Goal: Information Seeking & Learning: Learn about a topic

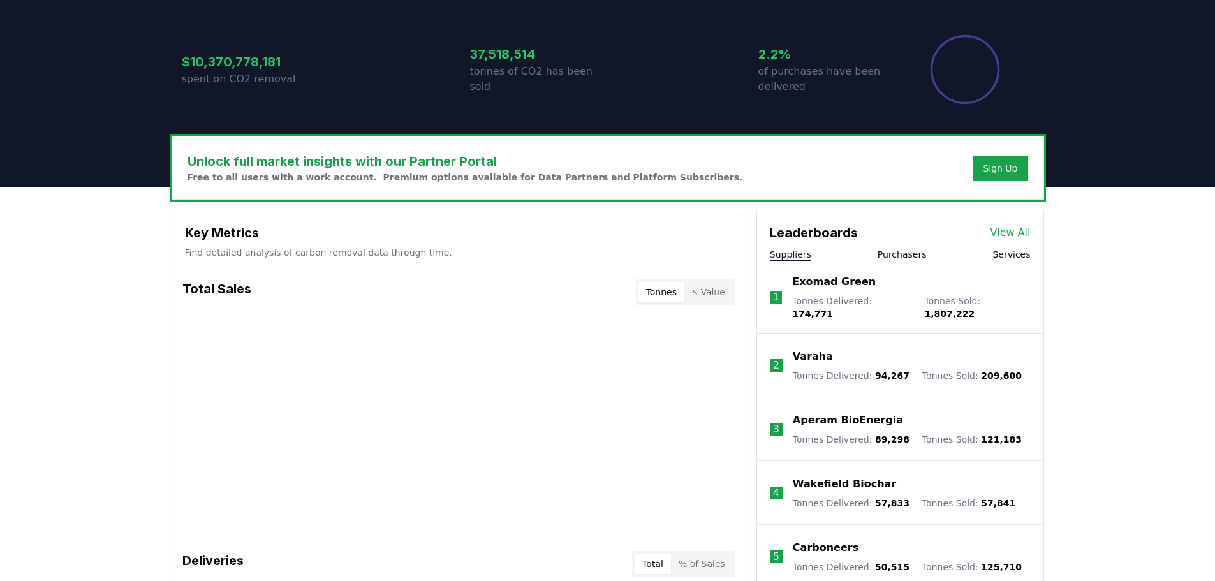
scroll to position [319, 0]
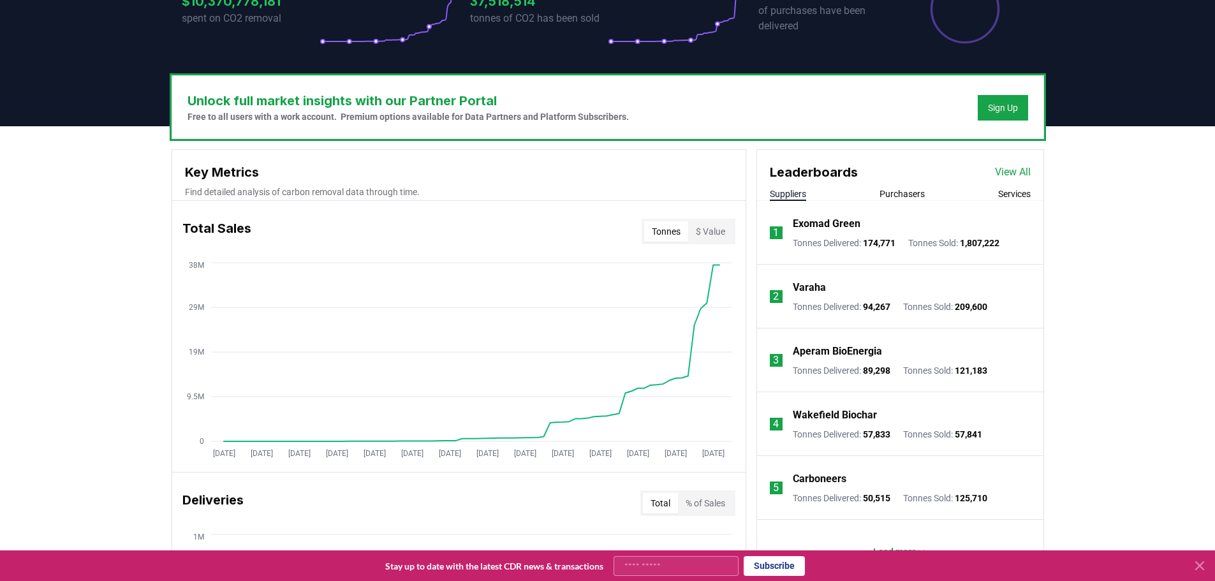
click at [895, 194] on button "Purchasers" at bounding box center [901, 193] width 45 height 13
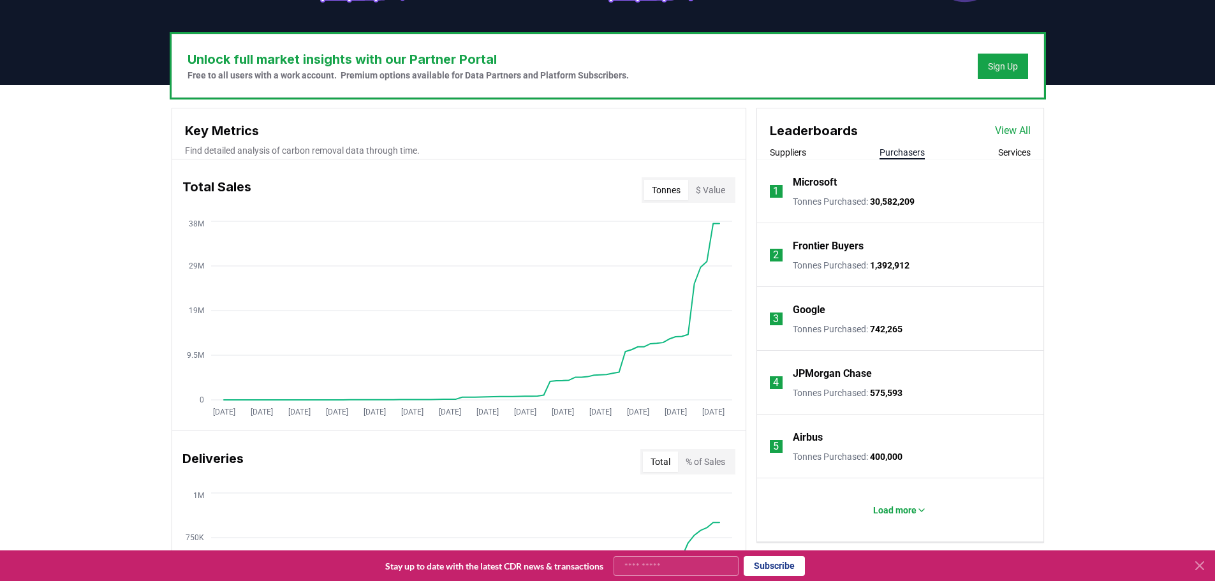
scroll to position [383, 0]
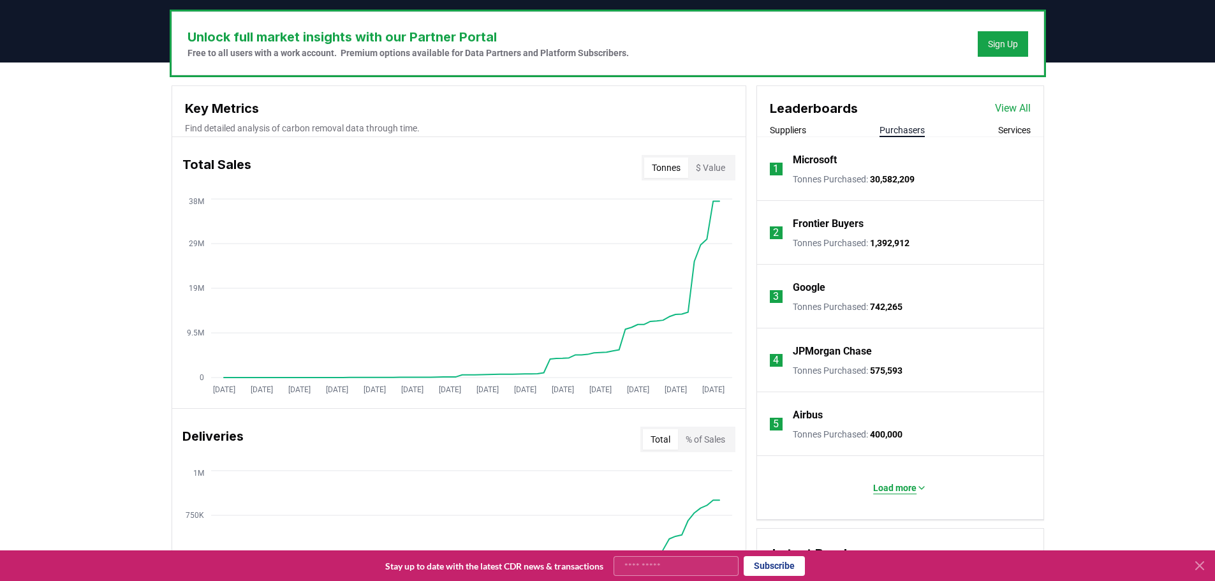
click at [895, 488] on p "Load more" at bounding box center [894, 487] width 43 height 13
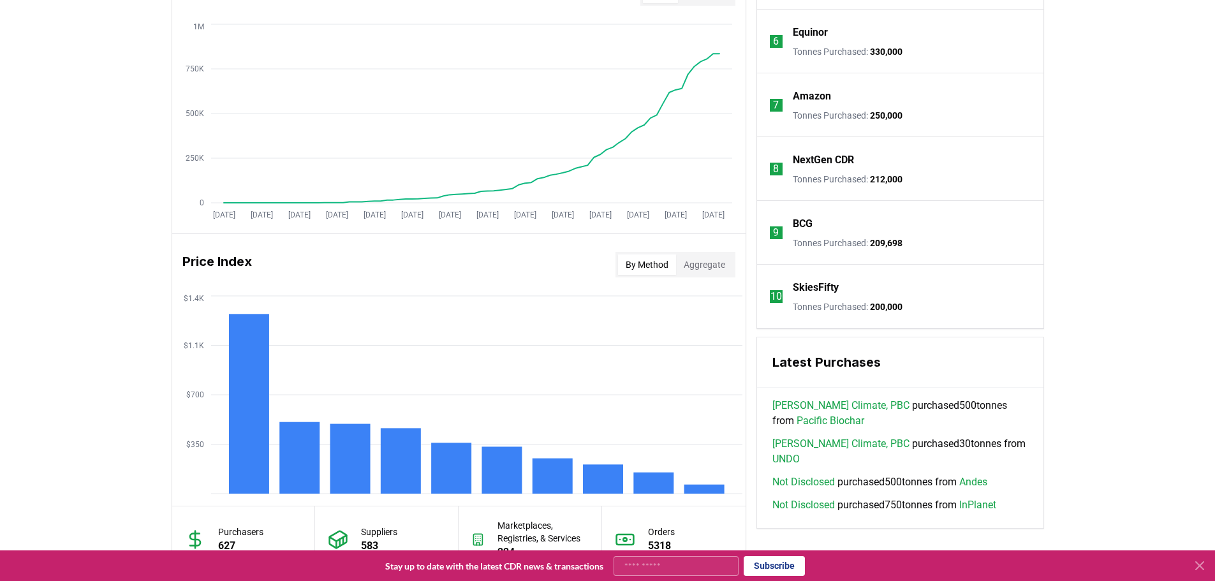
scroll to position [956, 0]
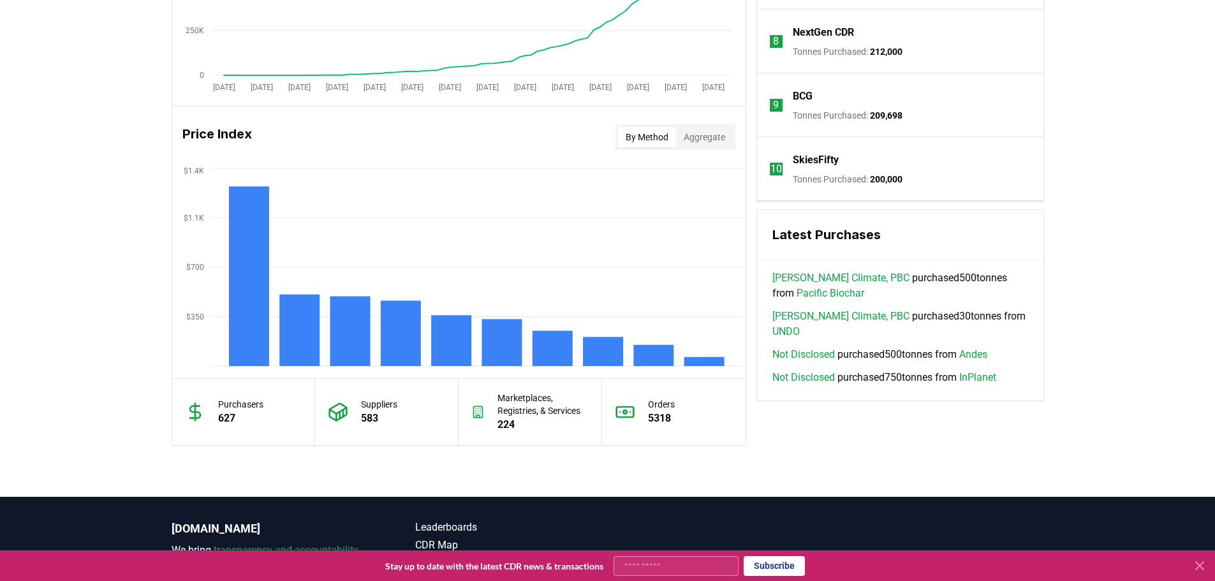
click at [474, 410] on icon at bounding box center [477, 412] width 13 height 20
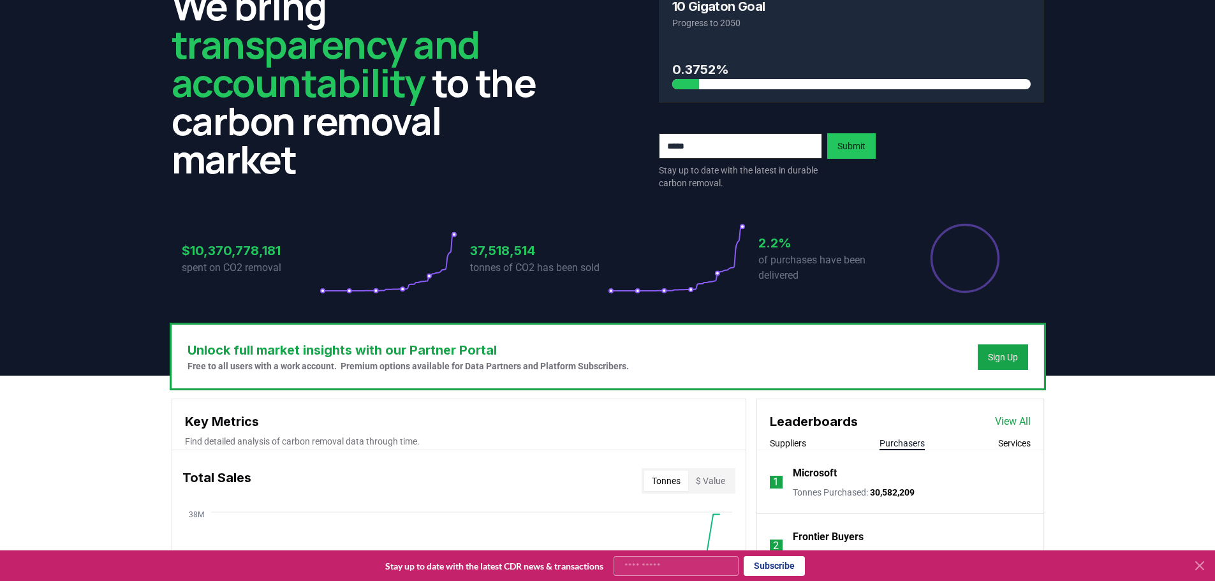
scroll to position [0, 0]
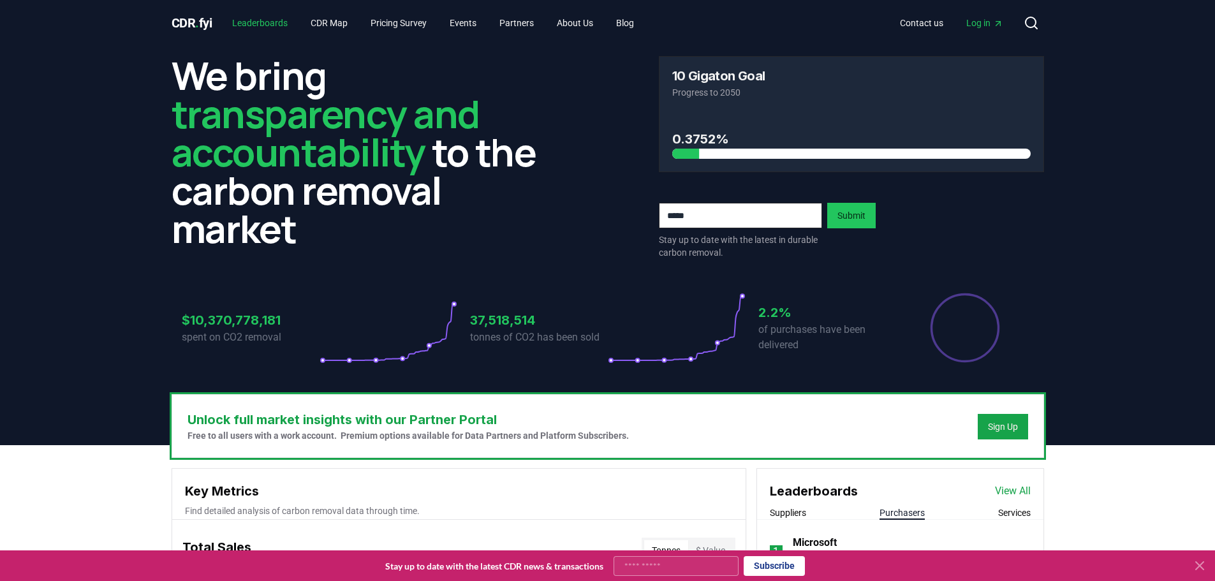
click at [272, 24] on link "Leaderboards" at bounding box center [260, 22] width 76 height 23
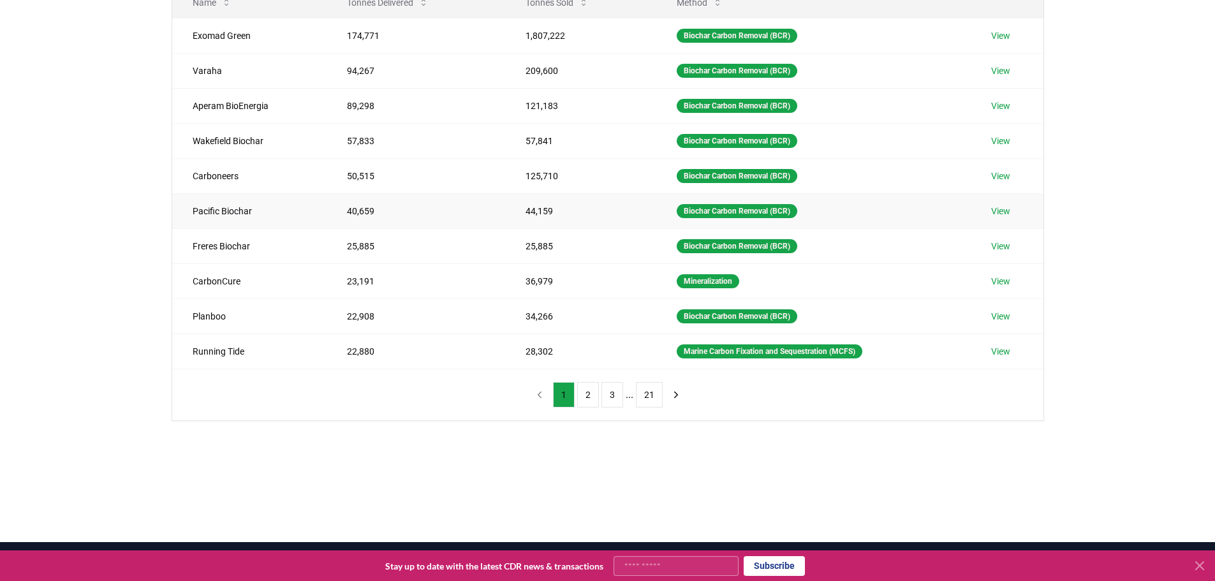
scroll to position [191, 0]
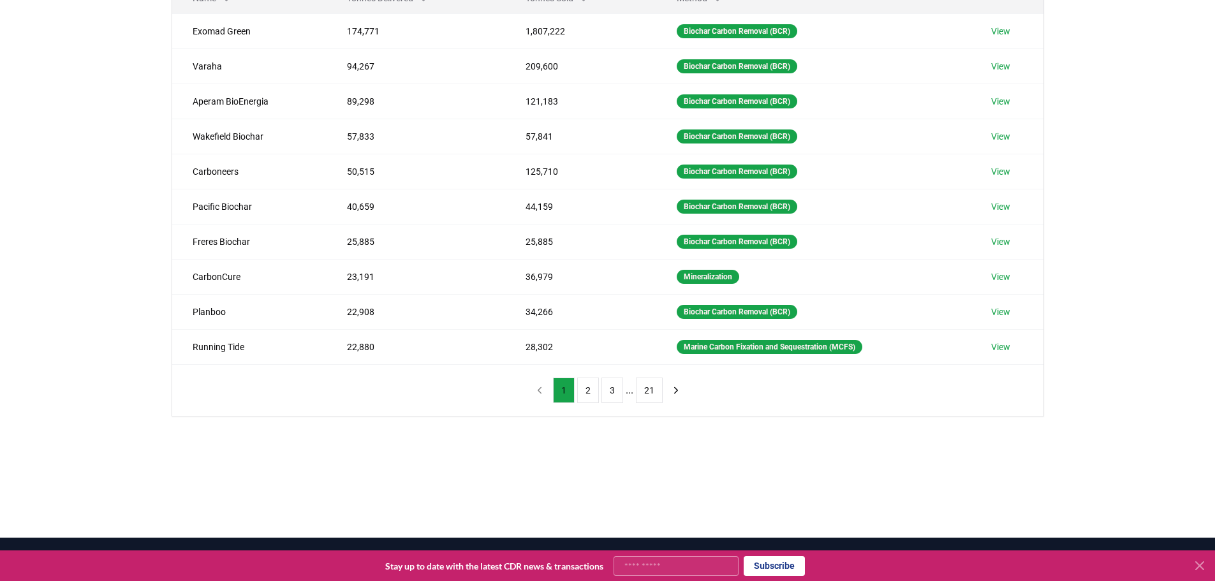
click at [650, 390] on button "21" at bounding box center [649, 390] width 27 height 26
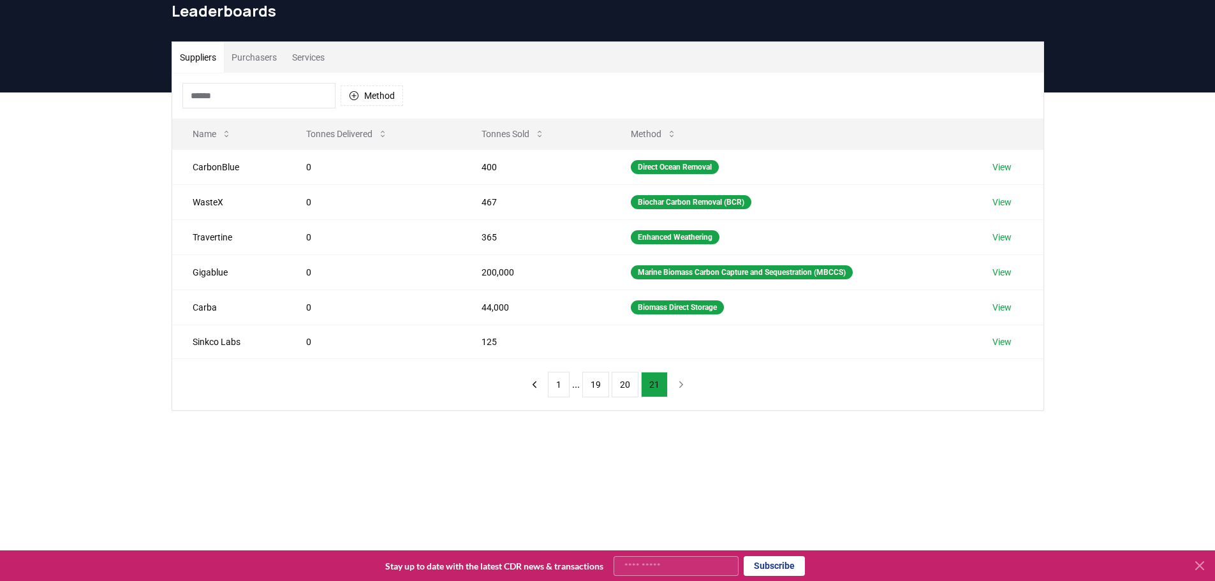
scroll to position [0, 0]
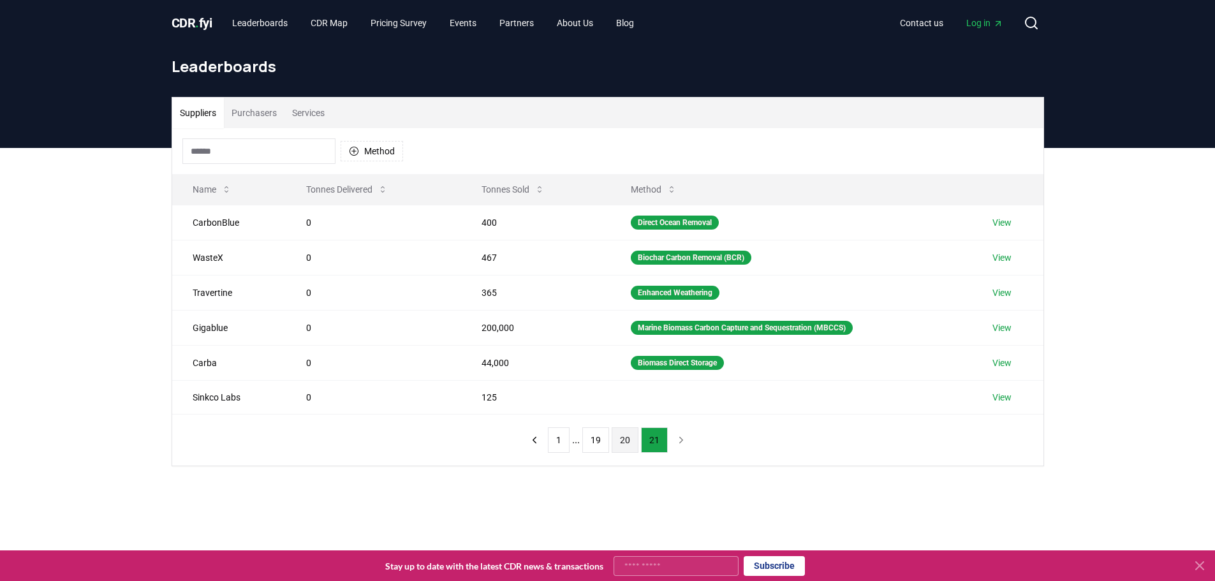
click at [629, 440] on button "20" at bounding box center [624, 440] width 27 height 26
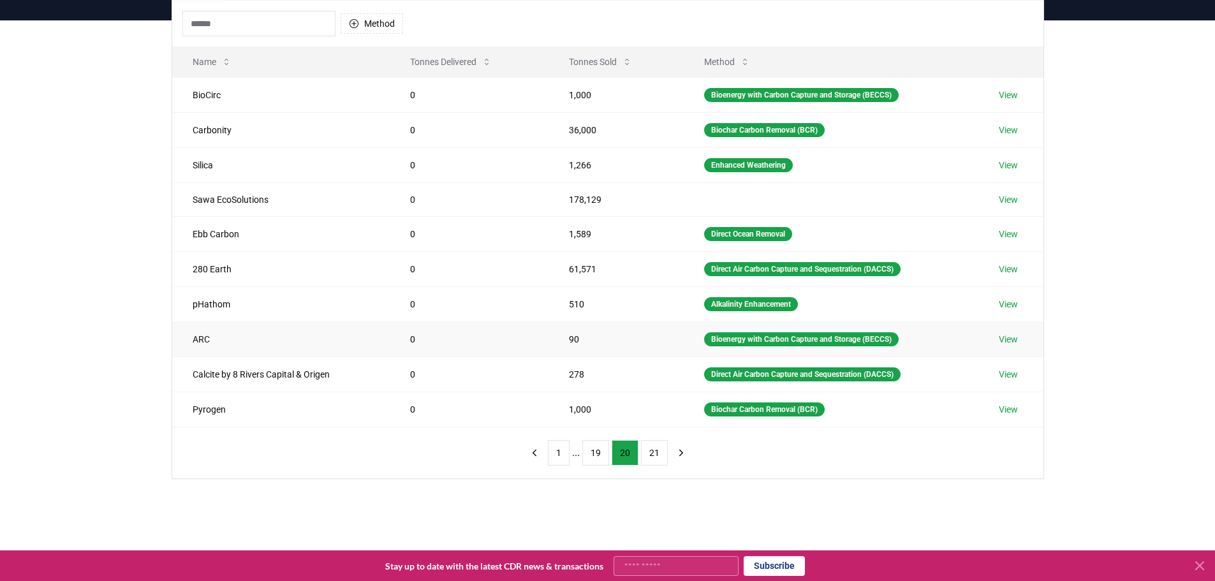
scroll to position [64, 0]
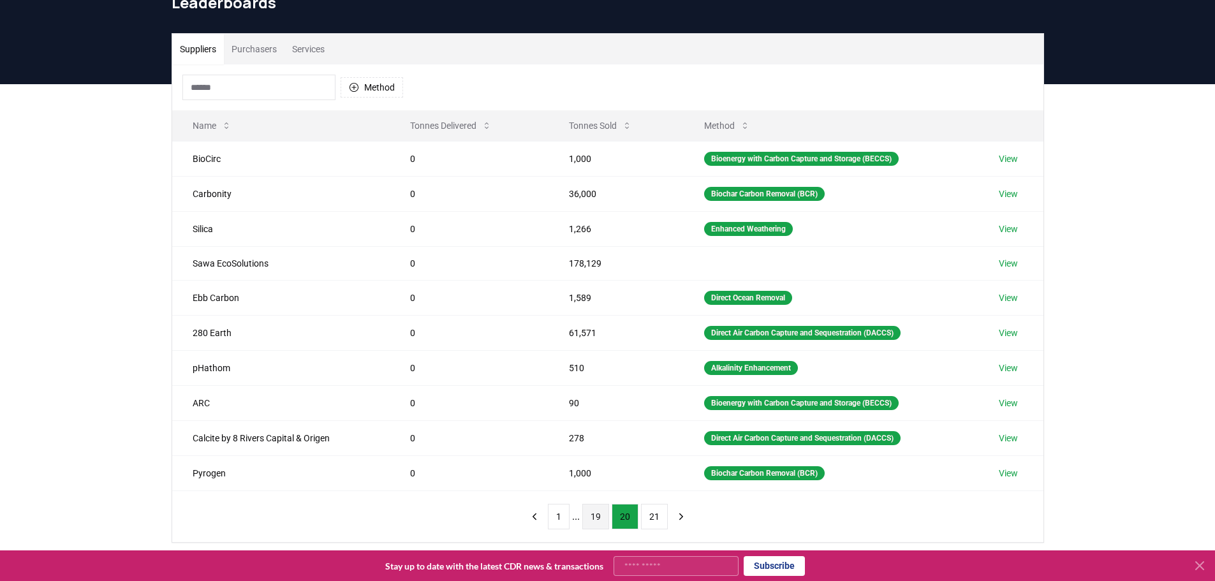
click at [596, 513] on button "19" at bounding box center [595, 517] width 27 height 26
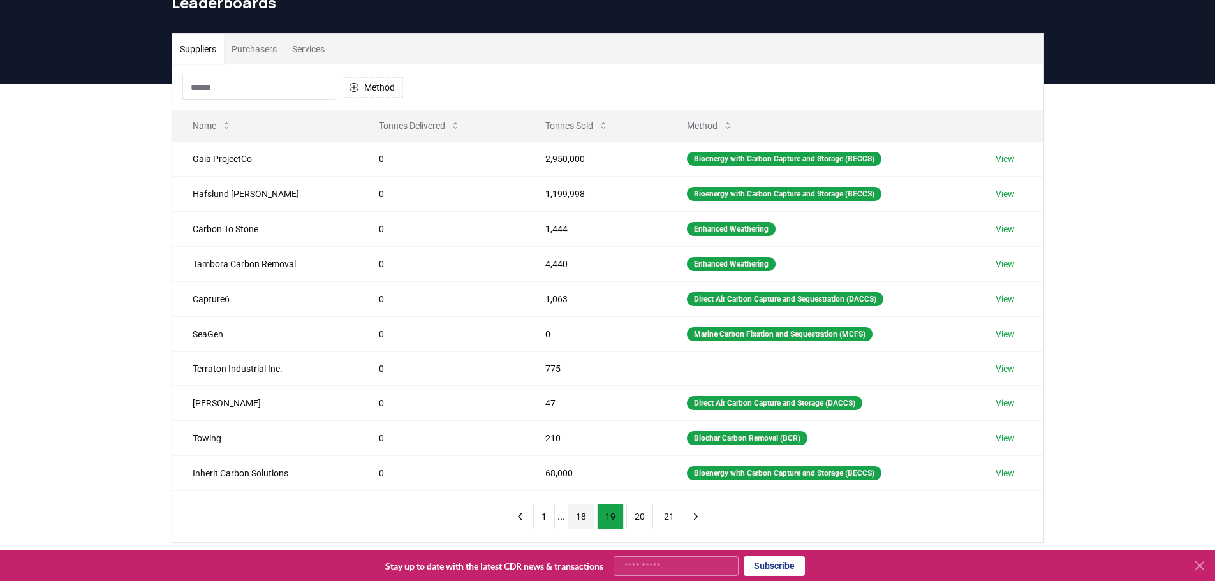
click at [580, 516] on button "18" at bounding box center [580, 517] width 27 height 26
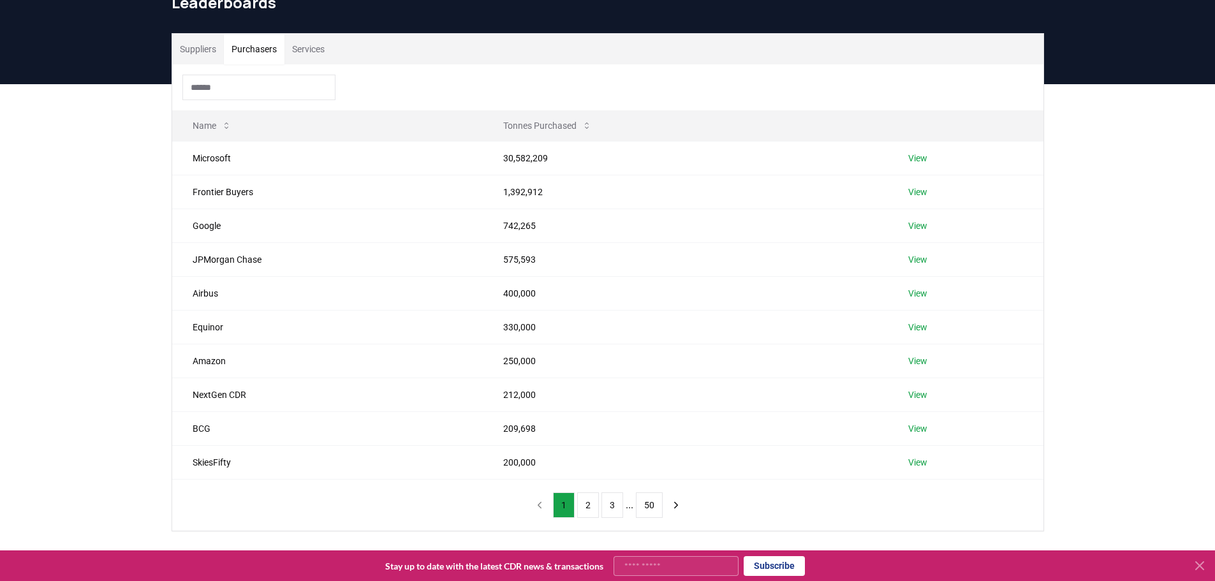
click at [271, 50] on button "Purchasers" at bounding box center [254, 49] width 61 height 31
click at [652, 502] on button "50" at bounding box center [649, 505] width 27 height 26
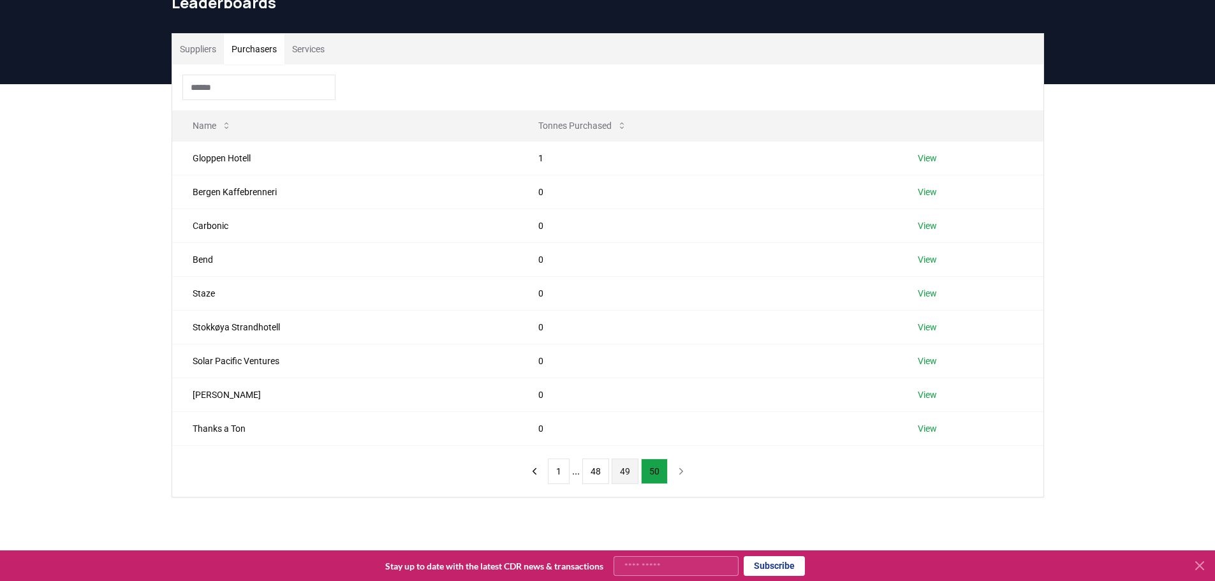
click at [626, 470] on button "49" at bounding box center [624, 471] width 27 height 26
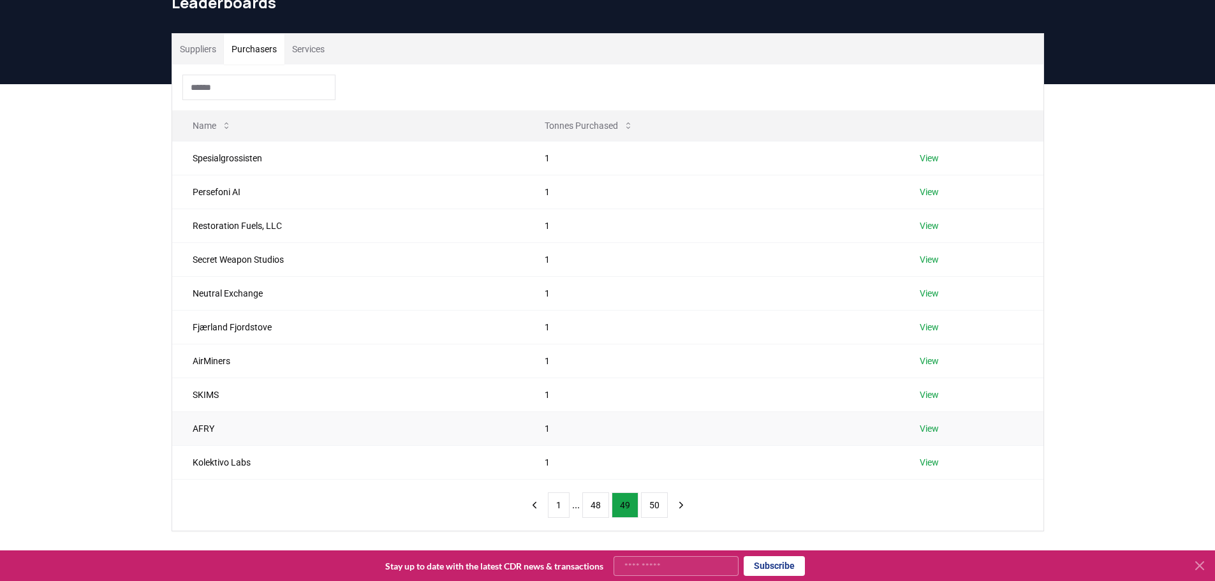
click at [933, 428] on link "View" at bounding box center [928, 428] width 19 height 13
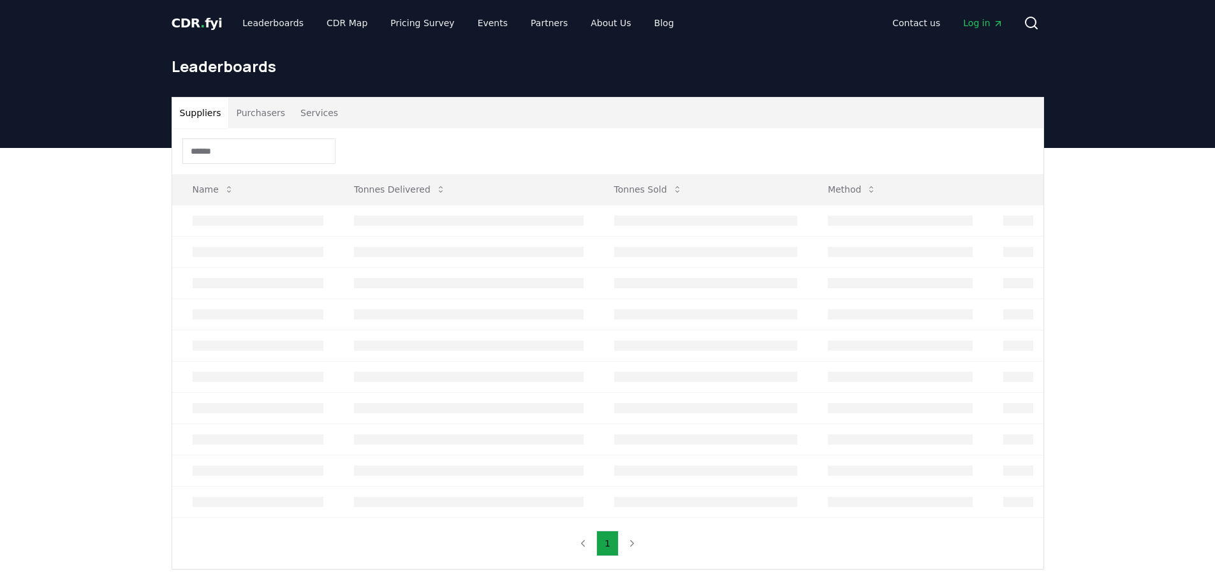
scroll to position [64, 0]
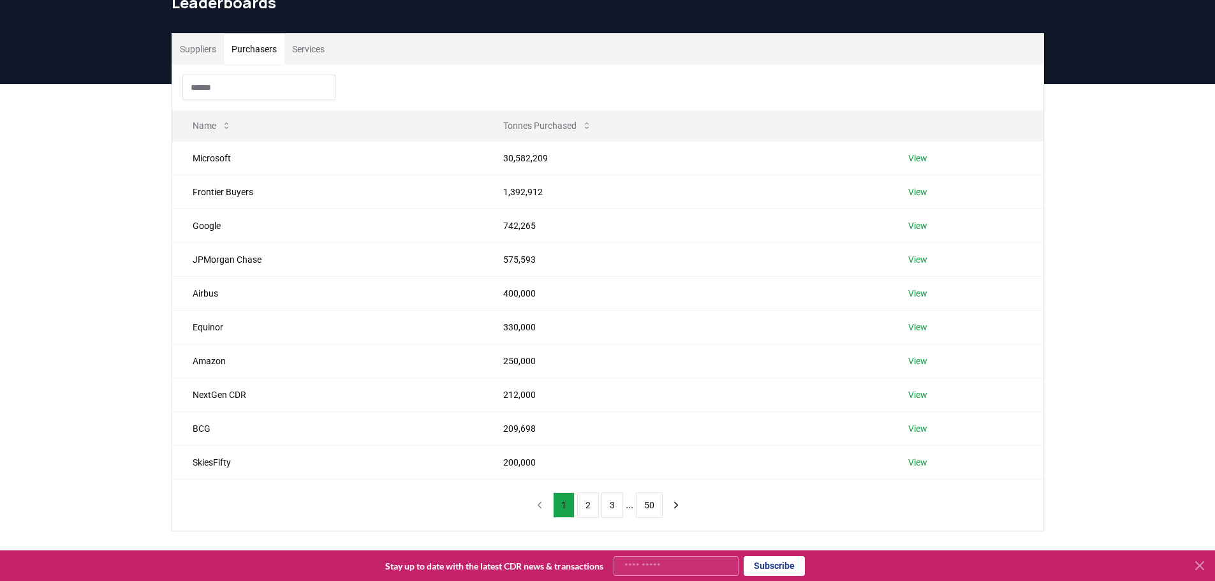
click at [260, 50] on button "Purchasers" at bounding box center [254, 49] width 61 height 31
click at [646, 502] on button "50" at bounding box center [649, 505] width 27 height 26
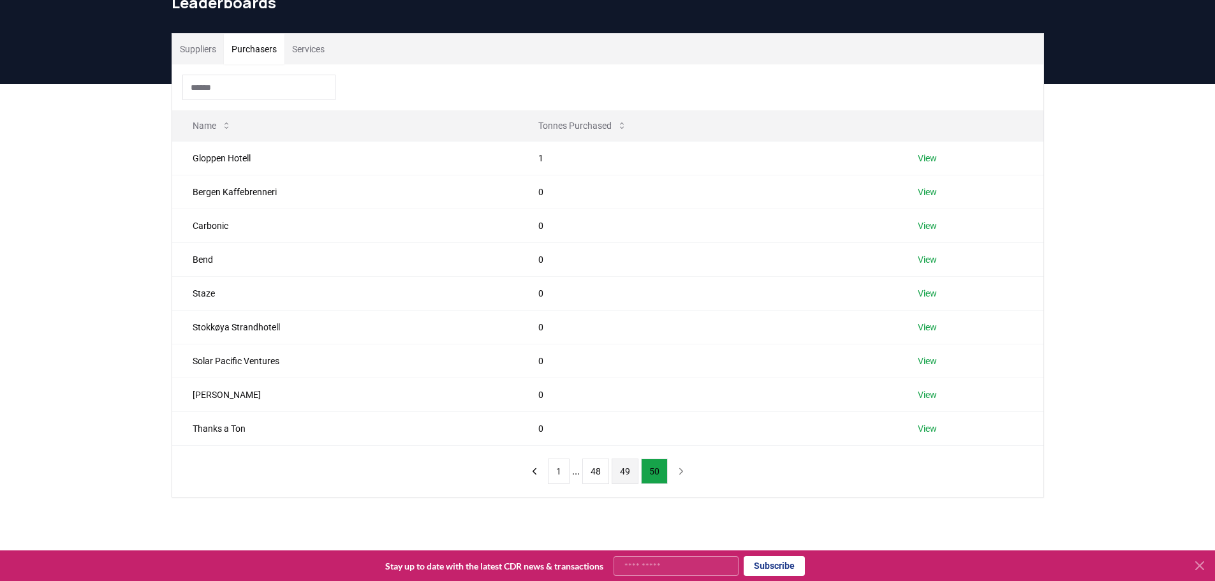
click at [627, 473] on button "49" at bounding box center [624, 471] width 27 height 26
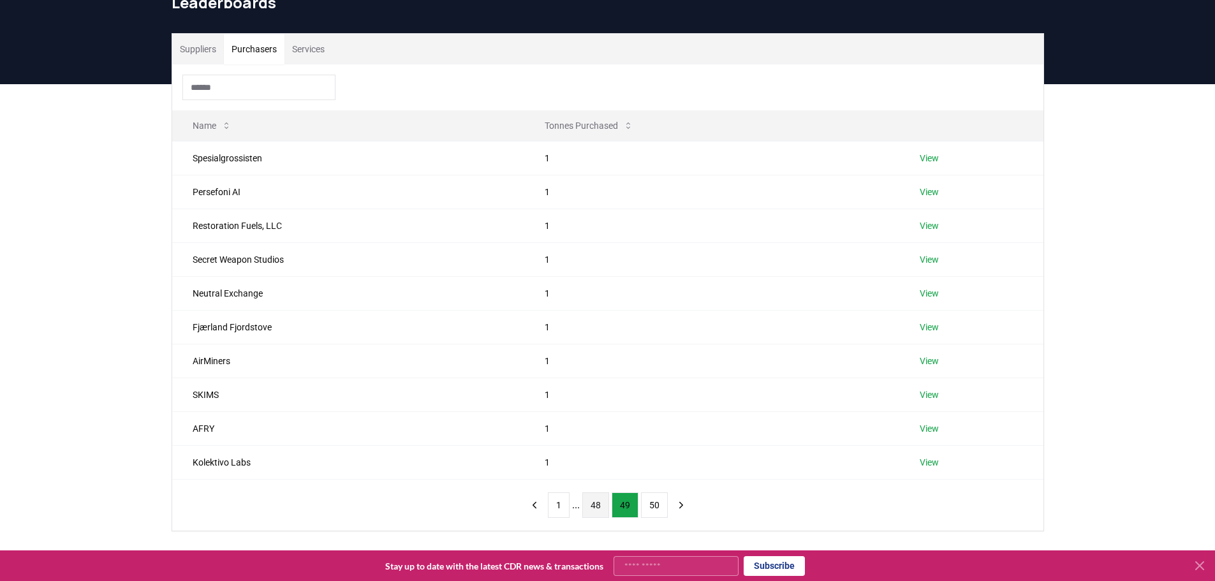
click at [601, 509] on button "48" at bounding box center [595, 505] width 27 height 26
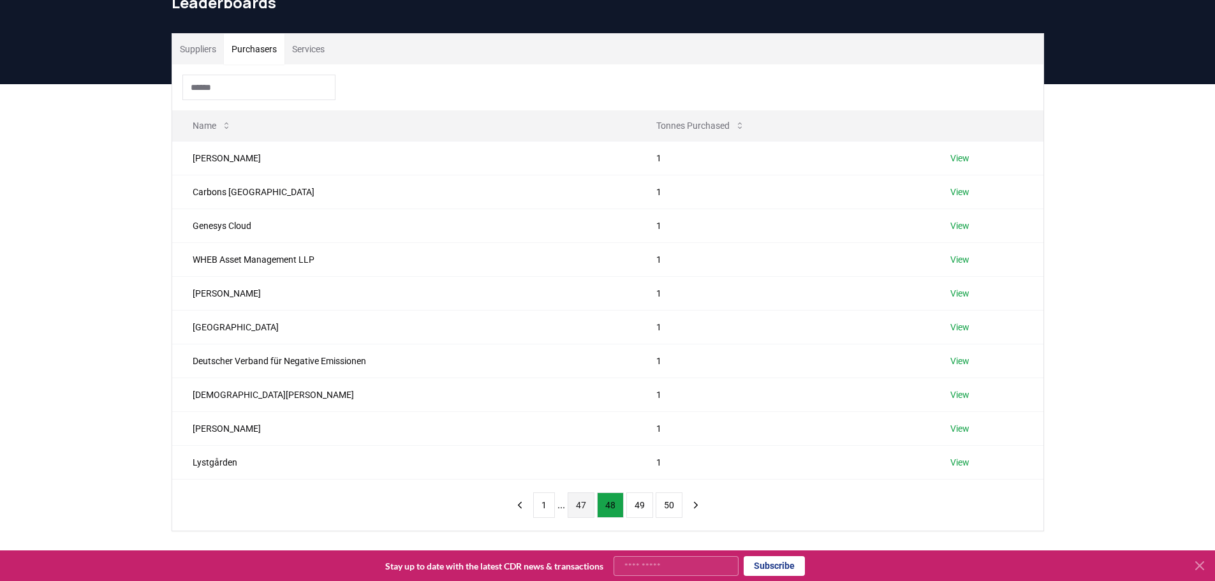
click at [577, 503] on button "47" at bounding box center [580, 505] width 27 height 26
click at [577, 505] on button "46" at bounding box center [575, 505] width 27 height 26
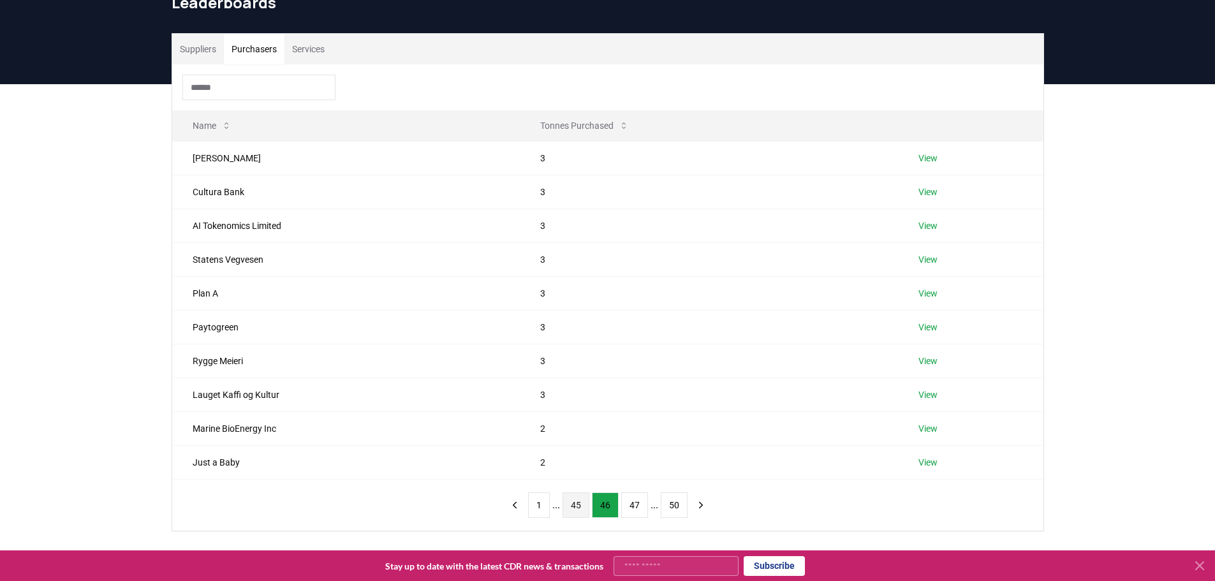
click at [579, 500] on button "45" at bounding box center [575, 505] width 27 height 26
drag, startPoint x: 919, startPoint y: 431, endPoint x: 942, endPoint y: 443, distance: 25.7
click at [942, 441] on td "View" at bounding box center [974, 428] width 138 height 34
click at [574, 504] on button "44" at bounding box center [575, 505] width 27 height 26
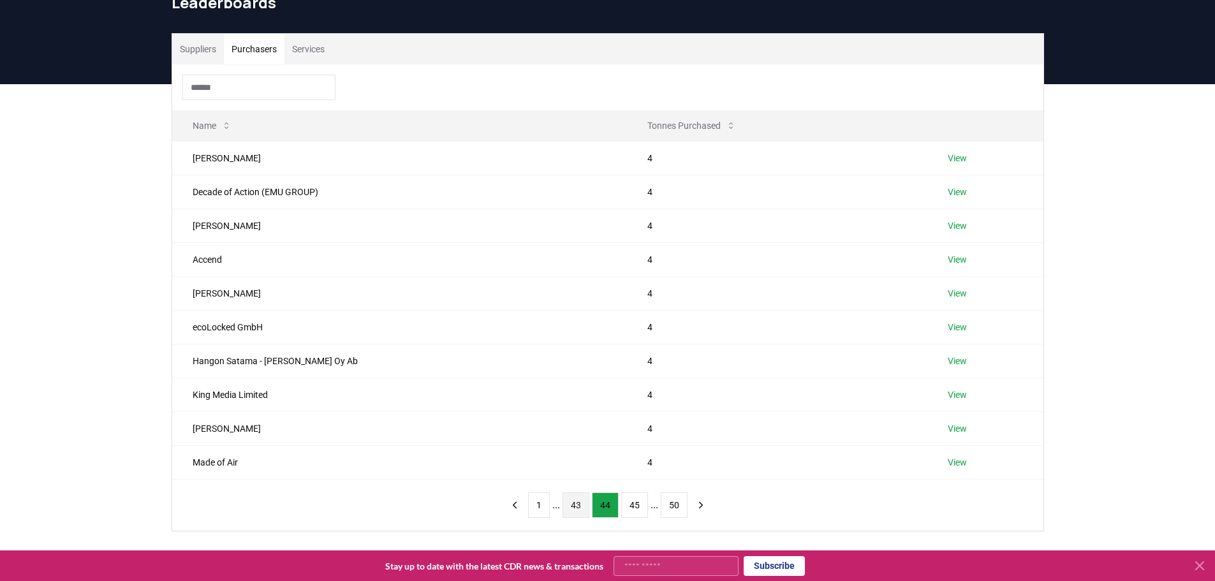
click at [570, 508] on button "43" at bounding box center [575, 505] width 27 height 26
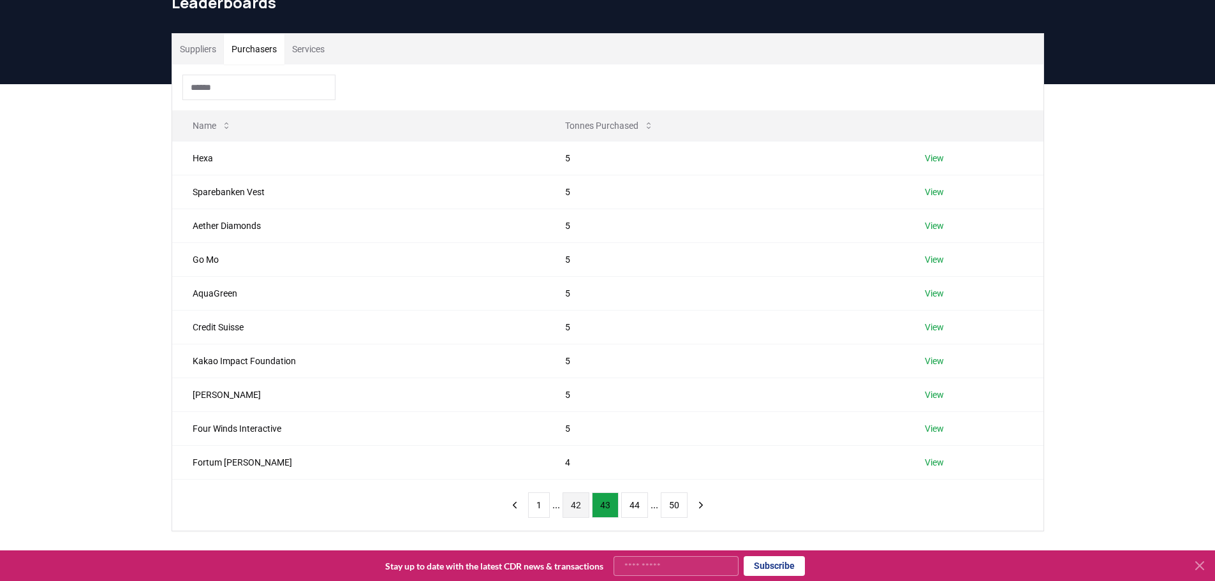
click at [574, 504] on button "42" at bounding box center [575, 505] width 27 height 26
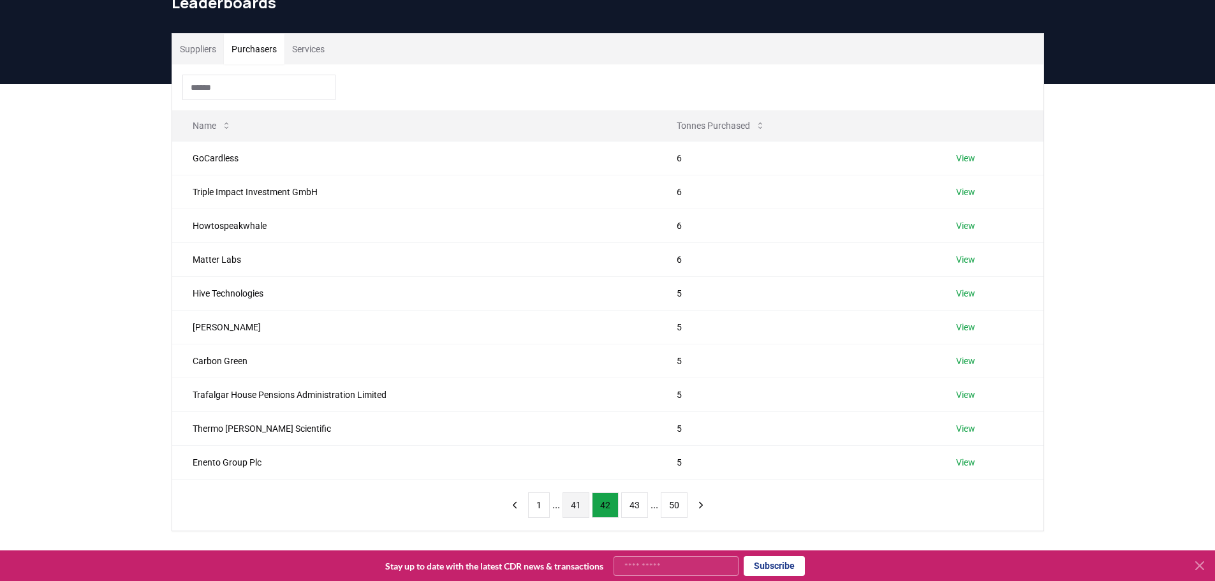
click at [578, 509] on button "41" at bounding box center [575, 505] width 27 height 26
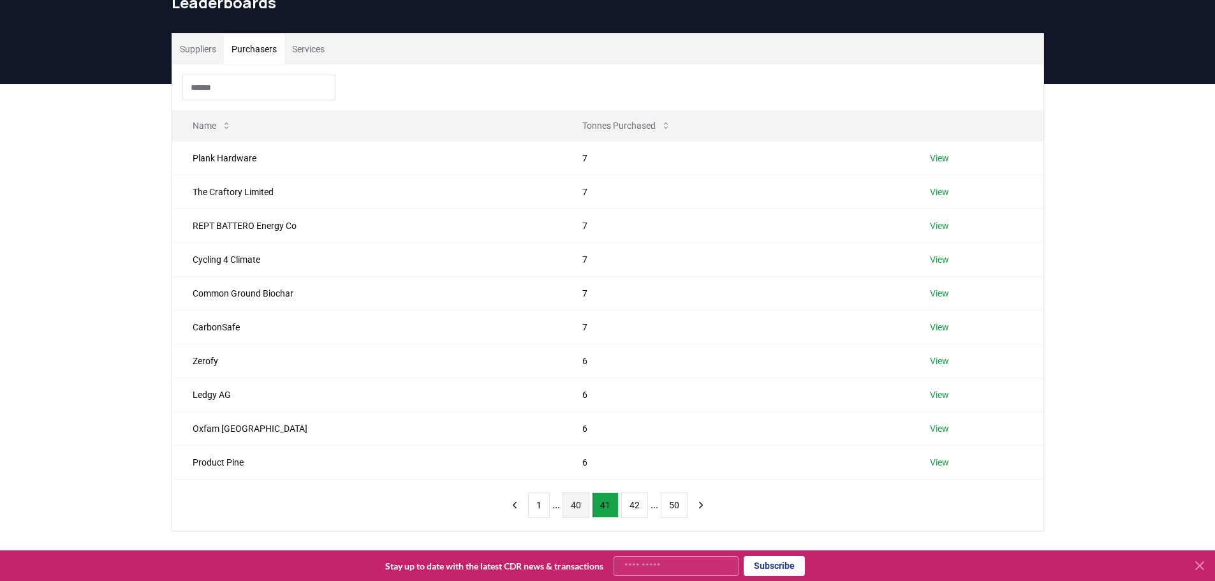
click at [575, 509] on button "40" at bounding box center [575, 505] width 27 height 26
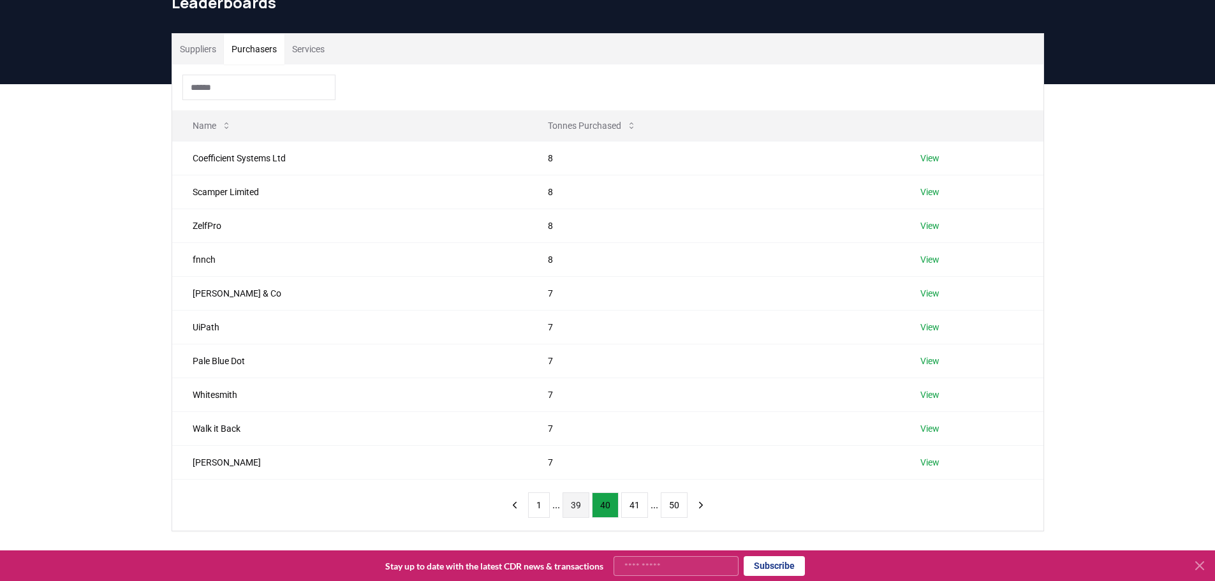
click at [578, 502] on button "39" at bounding box center [575, 505] width 27 height 26
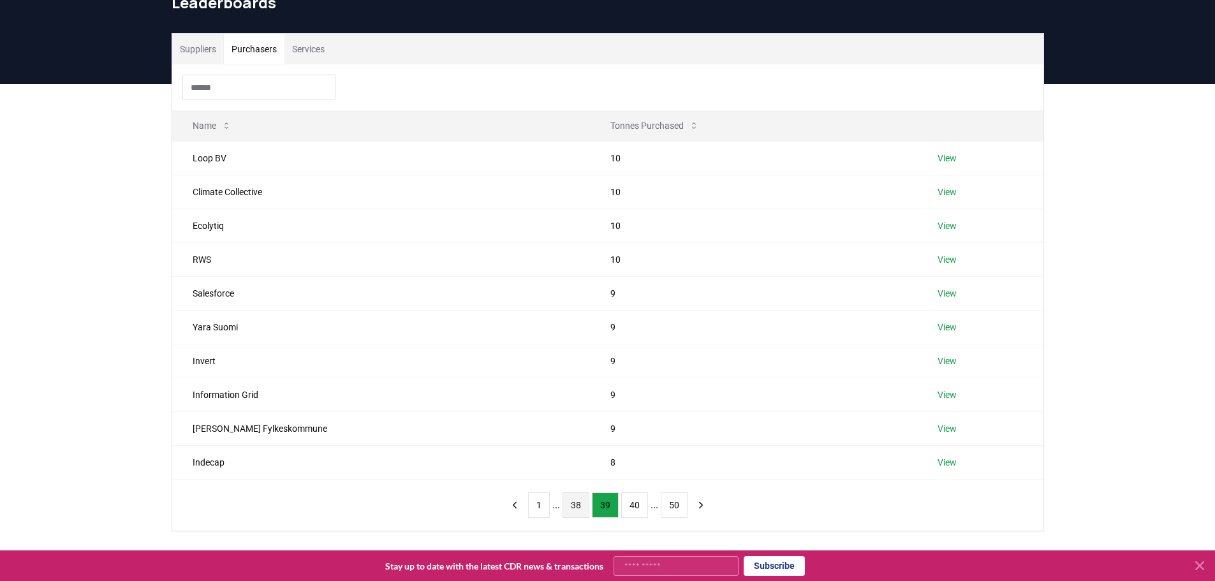
click at [574, 504] on button "38" at bounding box center [575, 505] width 27 height 26
click at [576, 504] on button "37" at bounding box center [575, 505] width 27 height 26
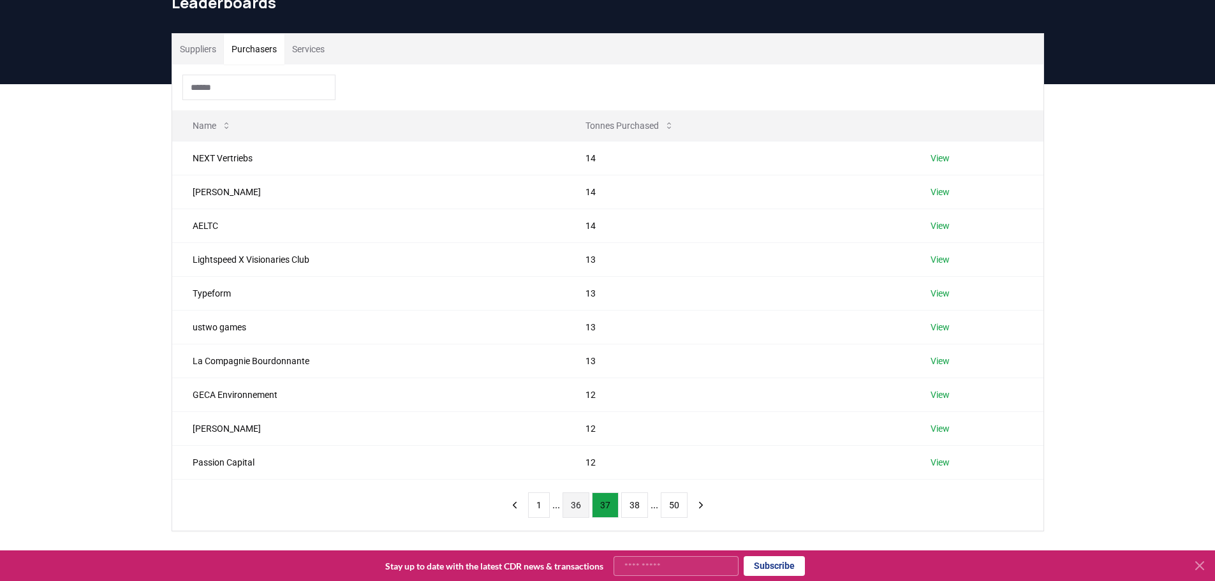
click at [576, 509] on button "36" at bounding box center [575, 505] width 27 height 26
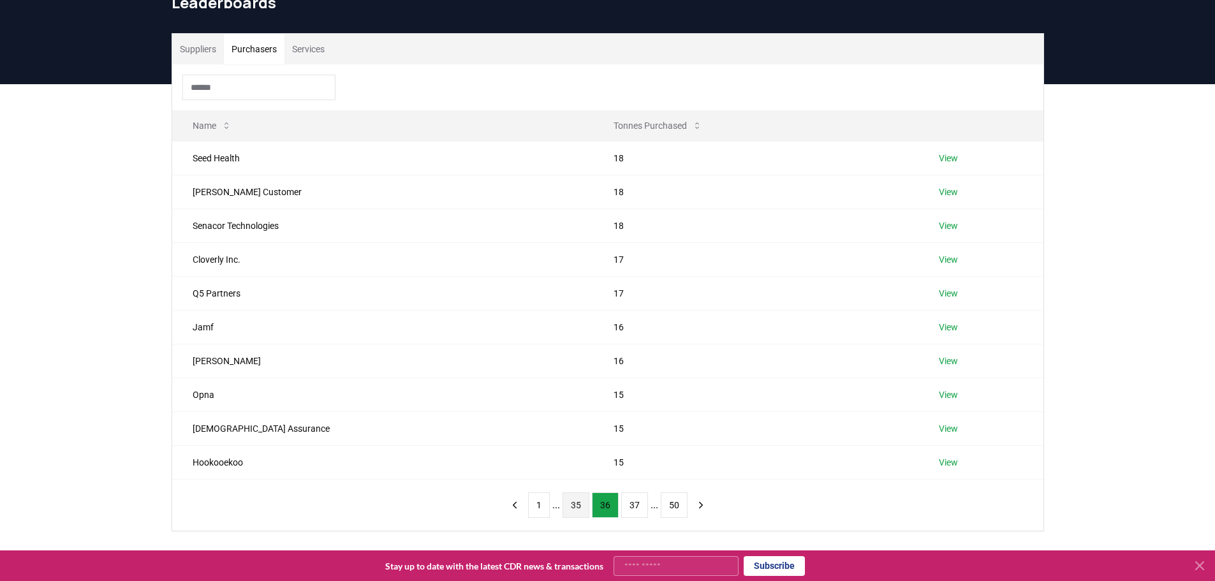
click at [581, 506] on button "35" at bounding box center [575, 505] width 27 height 26
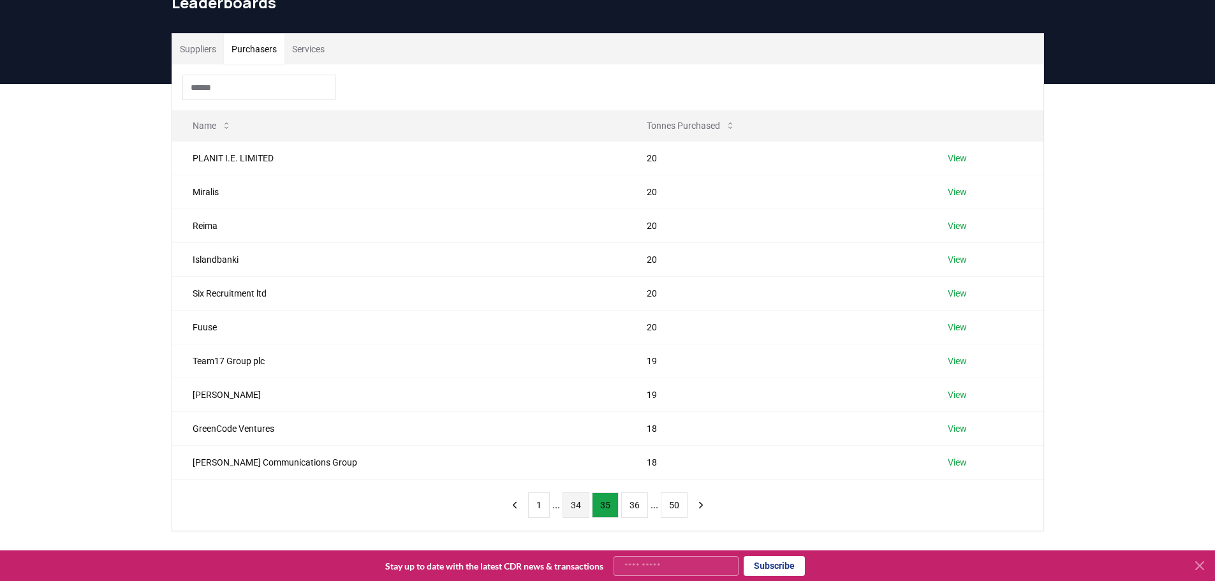
click at [576, 504] on button "34" at bounding box center [575, 505] width 27 height 26
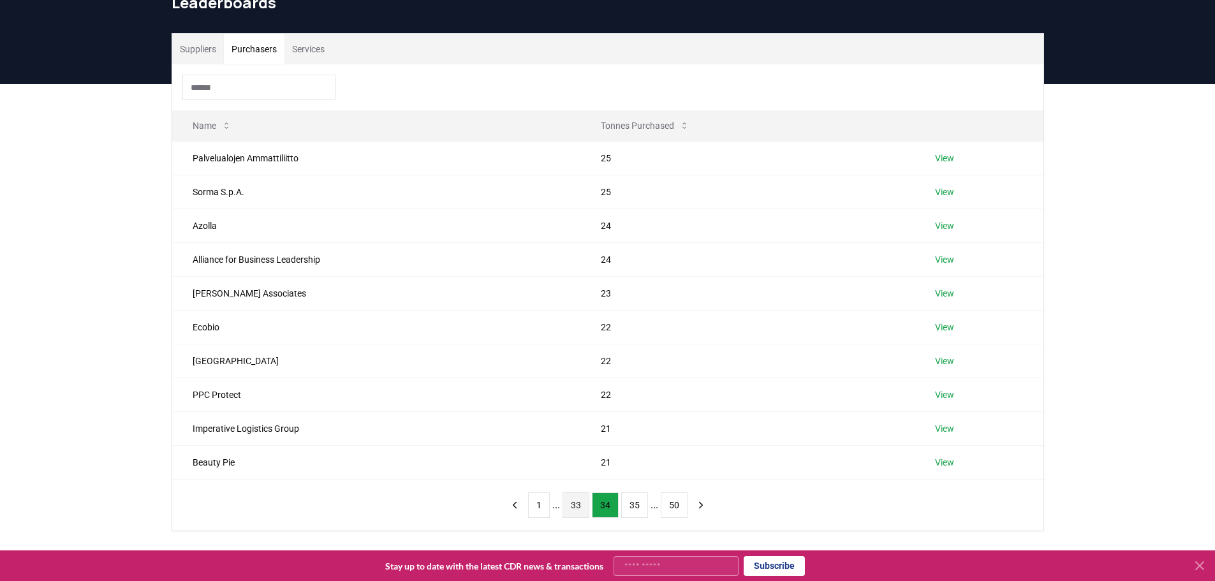
click at [578, 505] on button "33" at bounding box center [575, 505] width 27 height 26
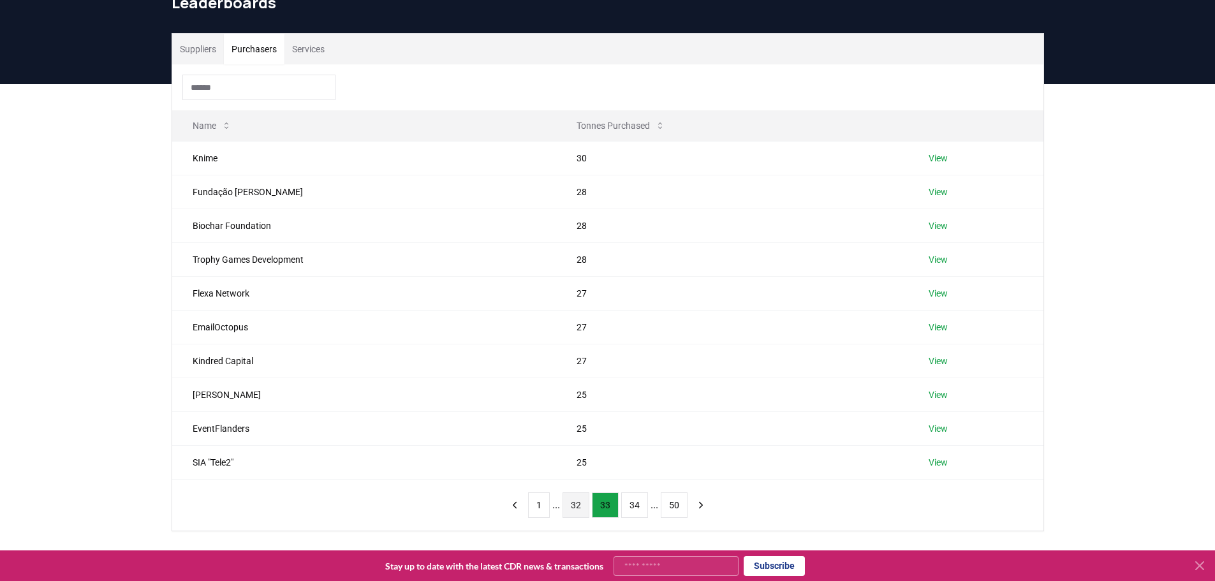
click at [580, 507] on button "32" at bounding box center [575, 505] width 27 height 26
click at [576, 507] on button "31" at bounding box center [575, 505] width 27 height 26
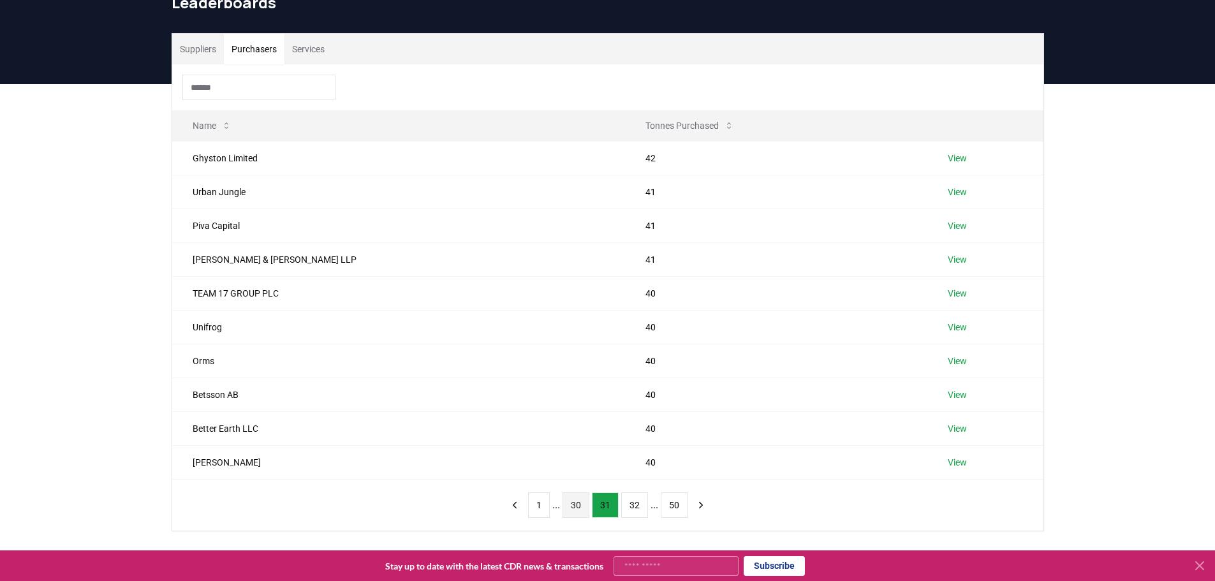
click at [576, 508] on button "30" at bounding box center [575, 505] width 27 height 26
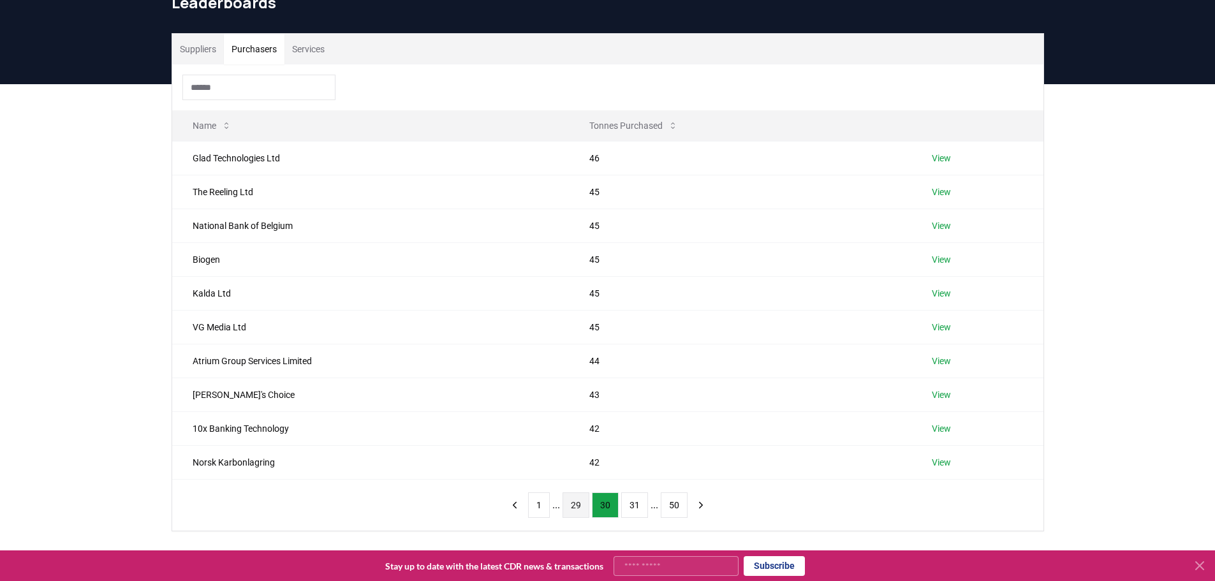
click at [578, 506] on button "29" at bounding box center [575, 505] width 27 height 26
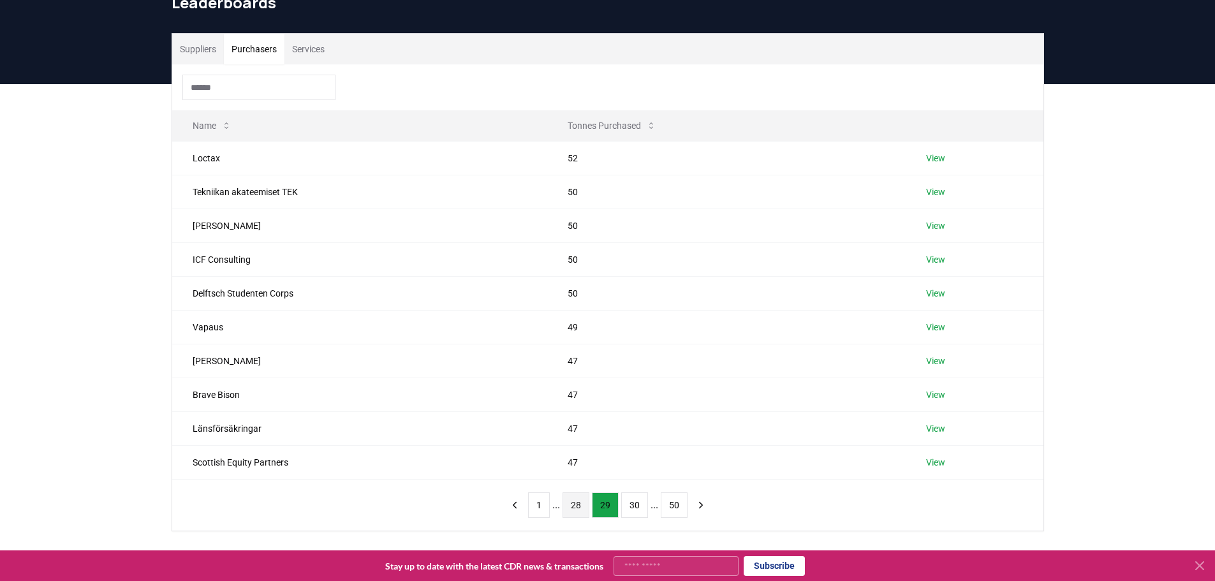
click at [584, 509] on button "28" at bounding box center [575, 505] width 27 height 26
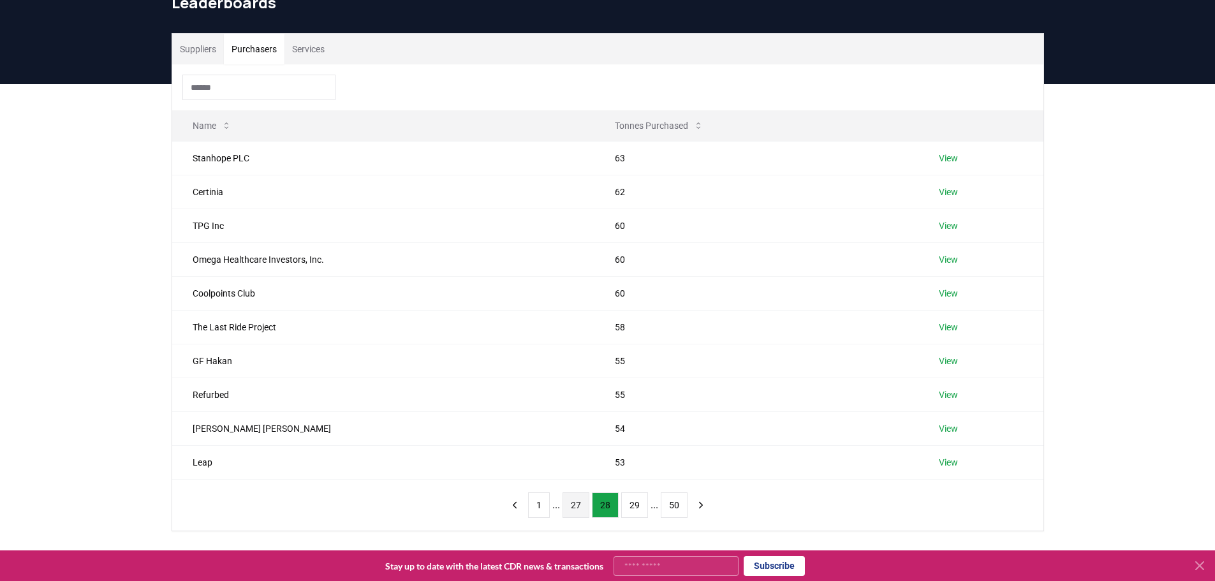
click at [576, 507] on button "27" at bounding box center [575, 505] width 27 height 26
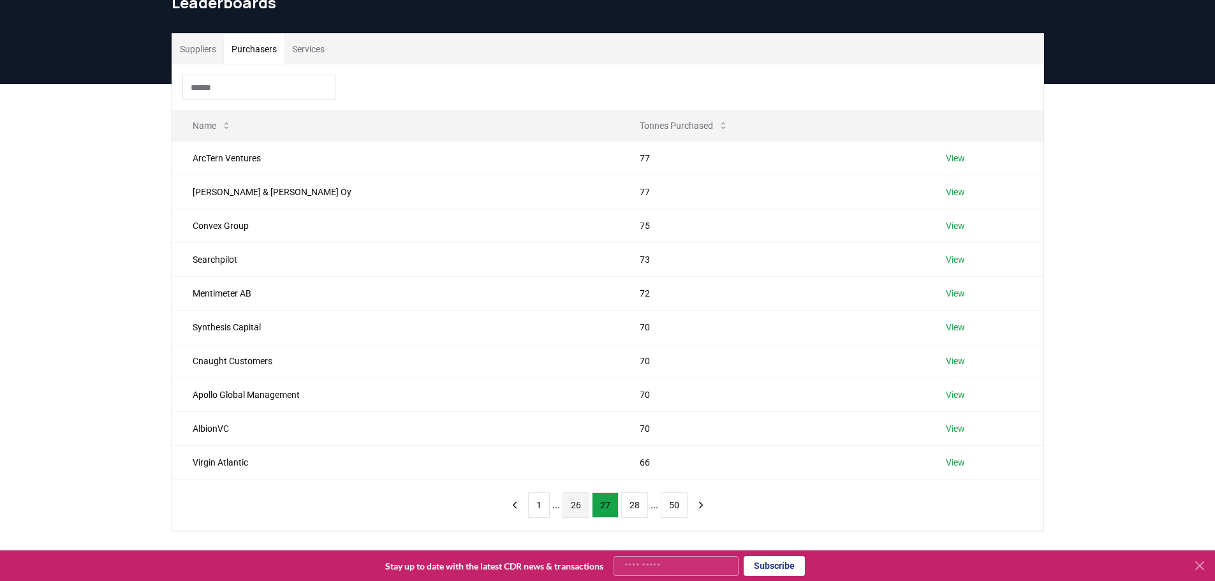
click at [578, 506] on button "26" at bounding box center [575, 505] width 27 height 26
click at [575, 511] on button "25" at bounding box center [575, 505] width 27 height 26
click at [576, 501] on button "24" at bounding box center [575, 505] width 27 height 26
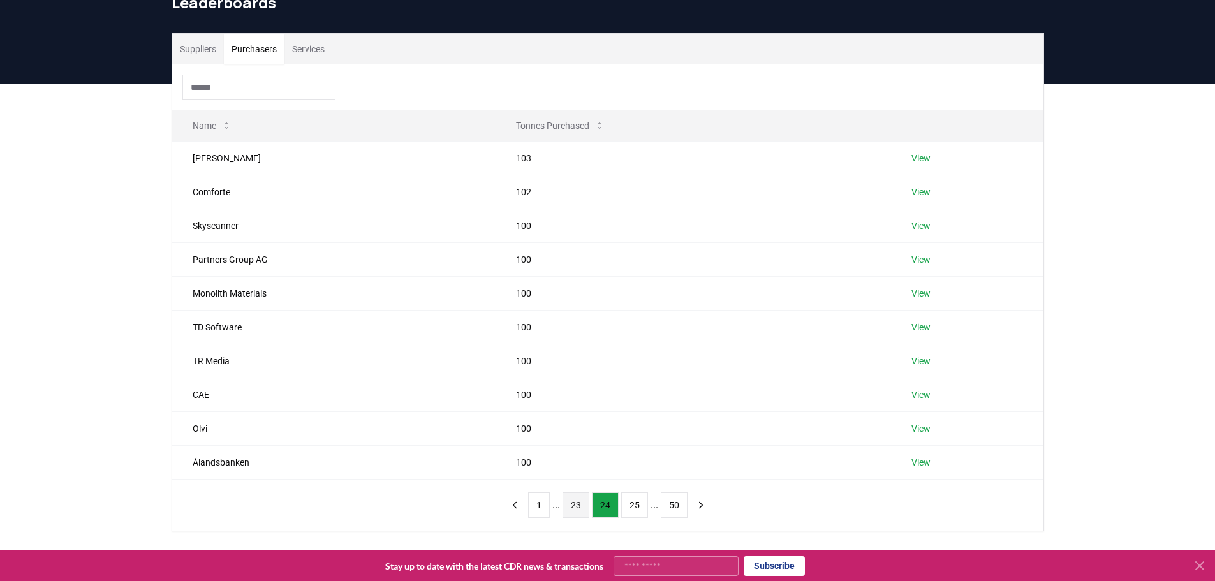
click at [577, 506] on button "23" at bounding box center [575, 505] width 27 height 26
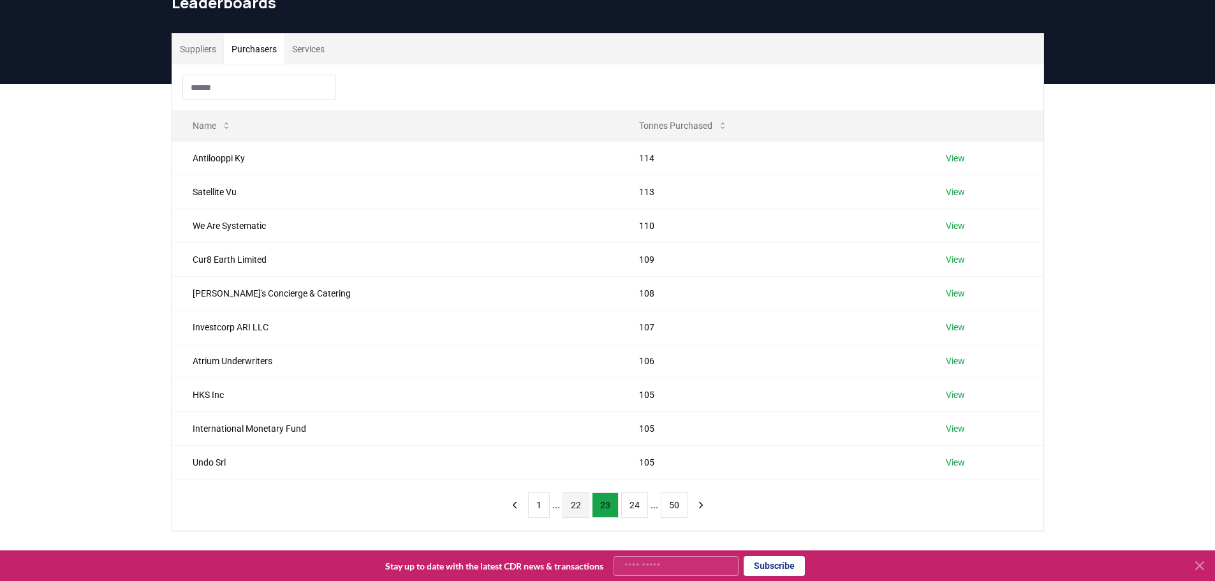
click at [575, 503] on button "22" at bounding box center [575, 505] width 27 height 26
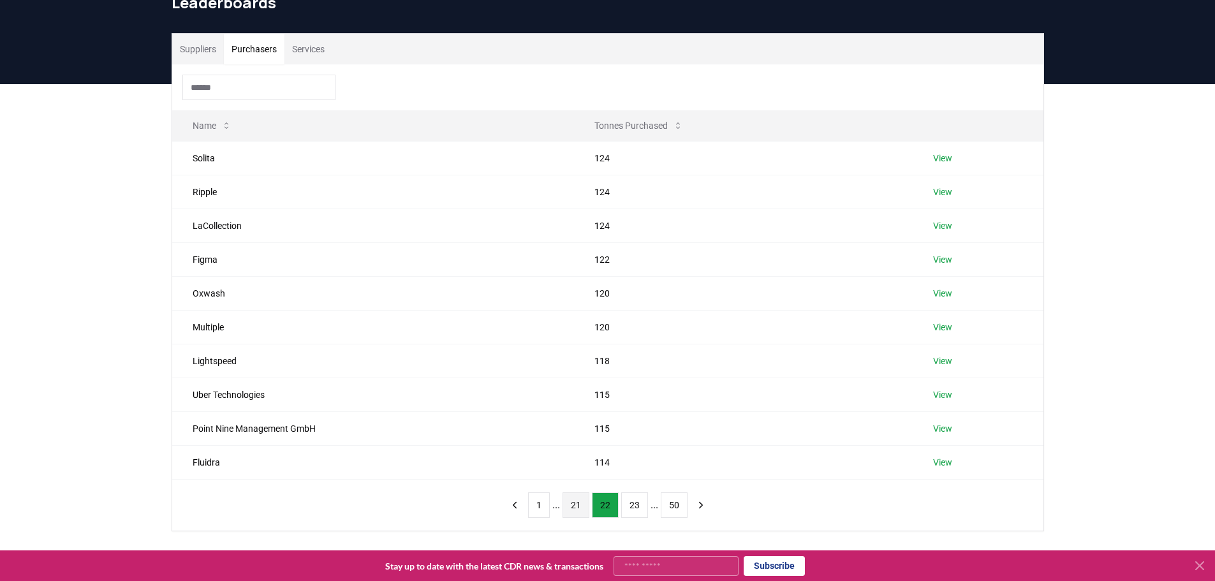
click at [569, 500] on button "21" at bounding box center [575, 505] width 27 height 26
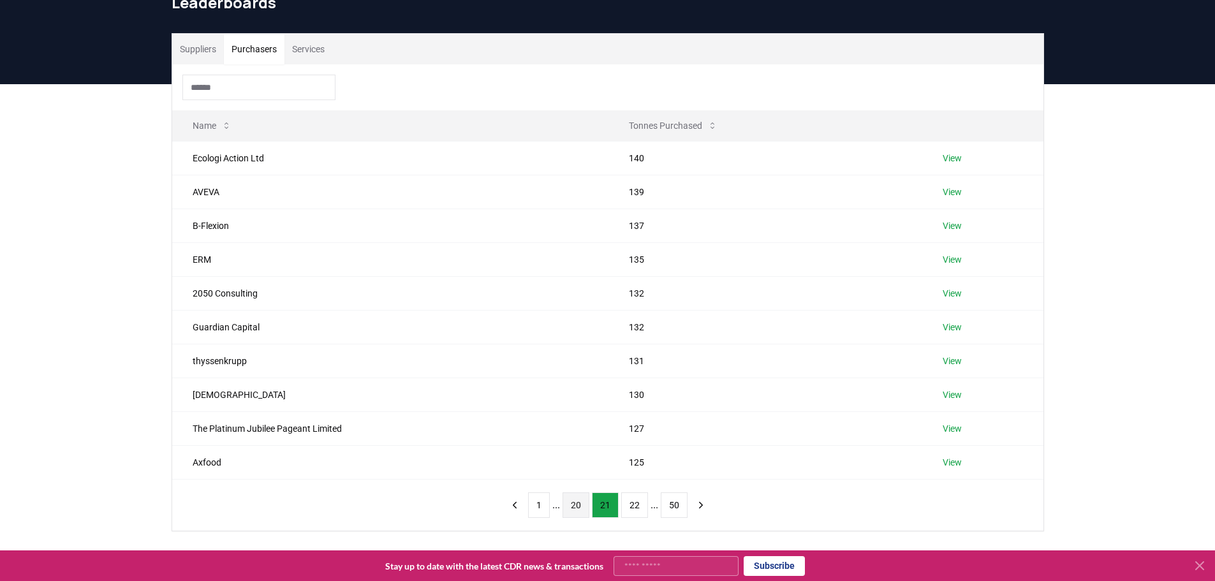
click at [578, 507] on button "20" at bounding box center [575, 505] width 27 height 26
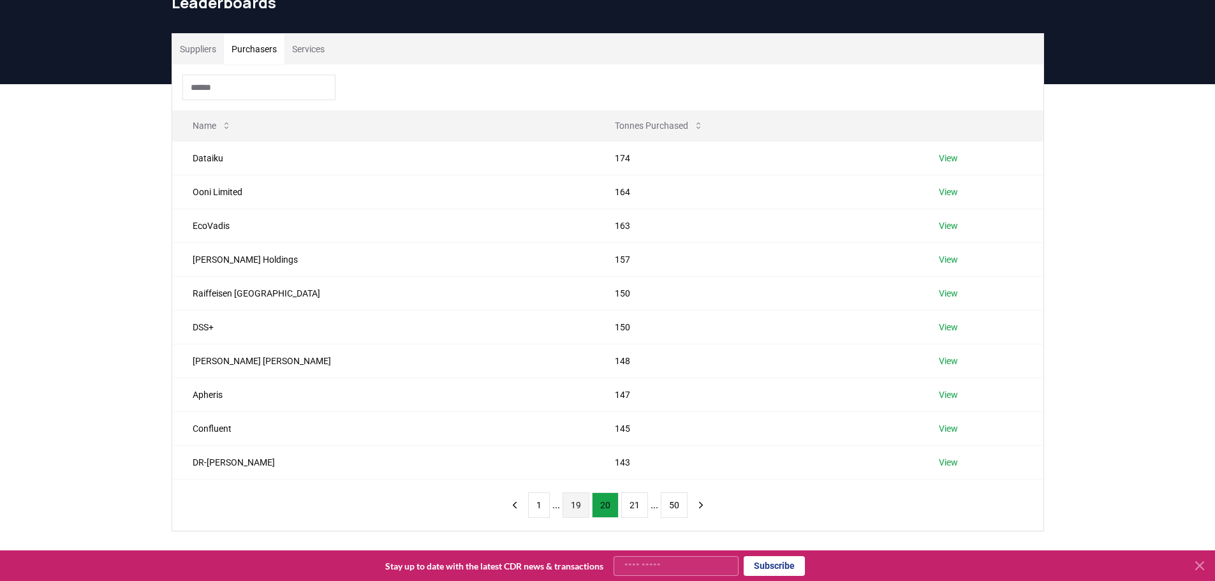
click at [581, 507] on button "19" at bounding box center [575, 505] width 27 height 26
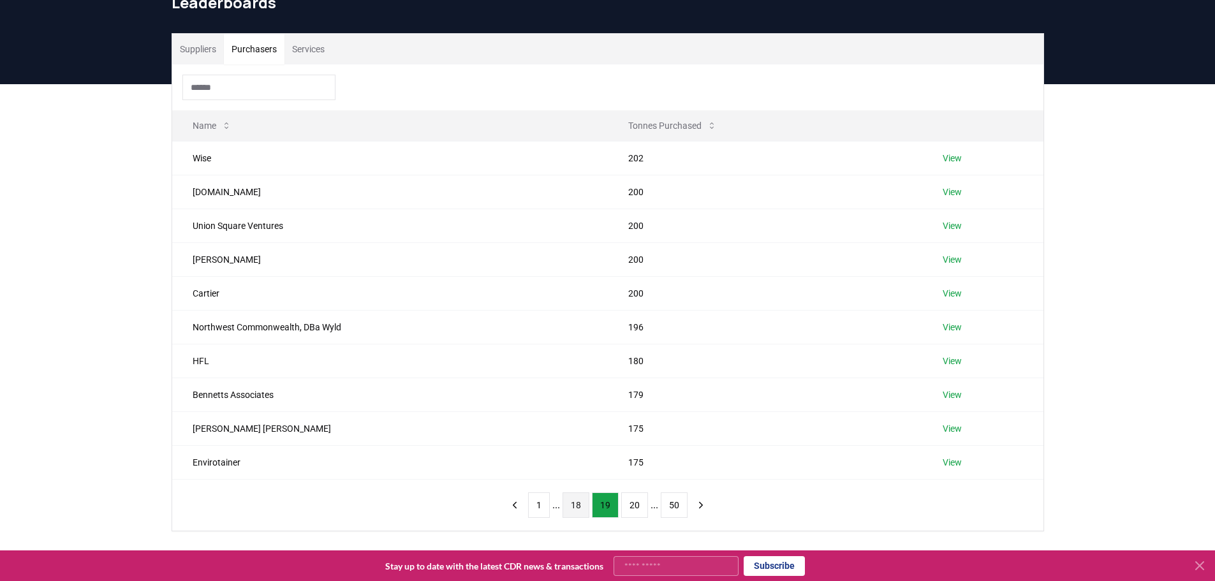
click at [574, 502] on button "18" at bounding box center [575, 505] width 27 height 26
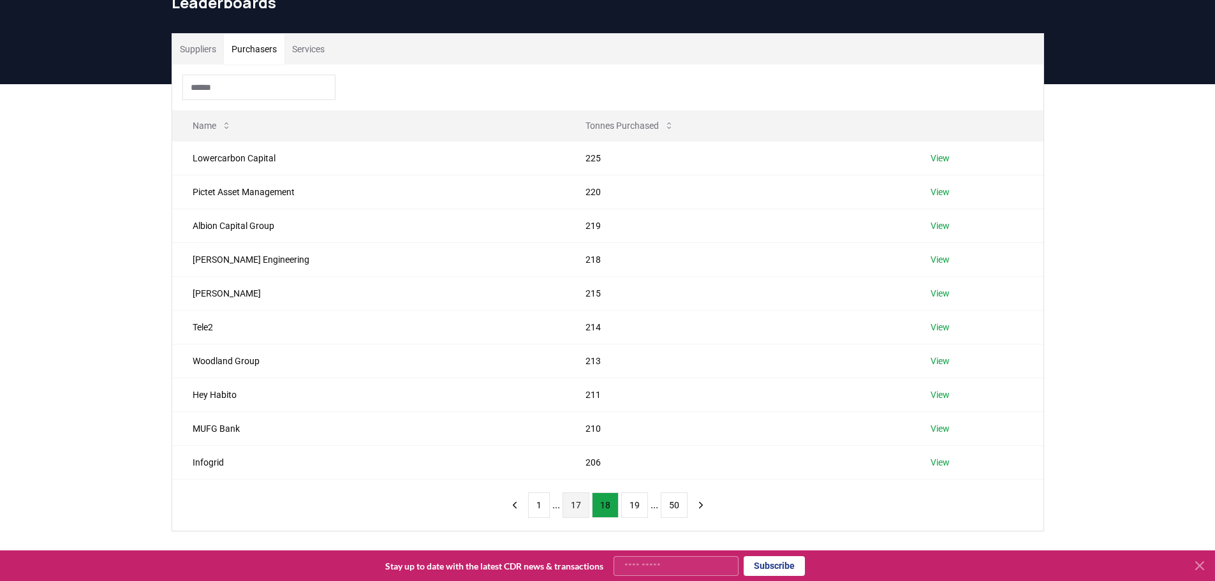
click at [579, 501] on button "17" at bounding box center [575, 505] width 27 height 26
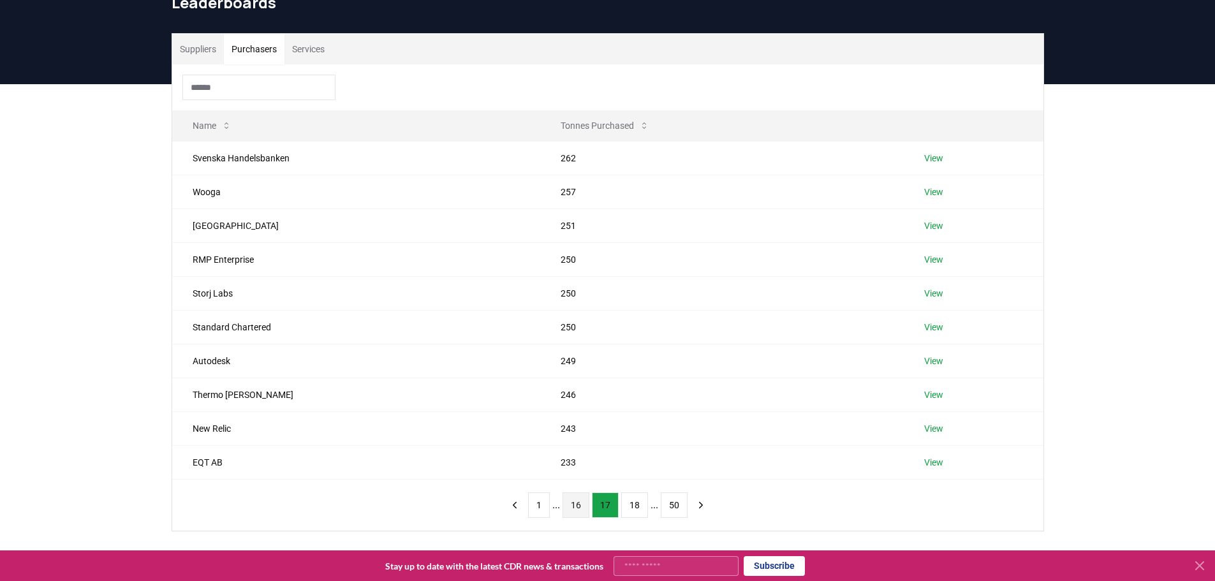
click at [579, 502] on button "16" at bounding box center [575, 505] width 27 height 26
click at [576, 513] on button "15" at bounding box center [575, 505] width 27 height 26
click at [579, 507] on button "14" at bounding box center [575, 505] width 27 height 26
click at [578, 506] on button "13" at bounding box center [575, 505] width 27 height 26
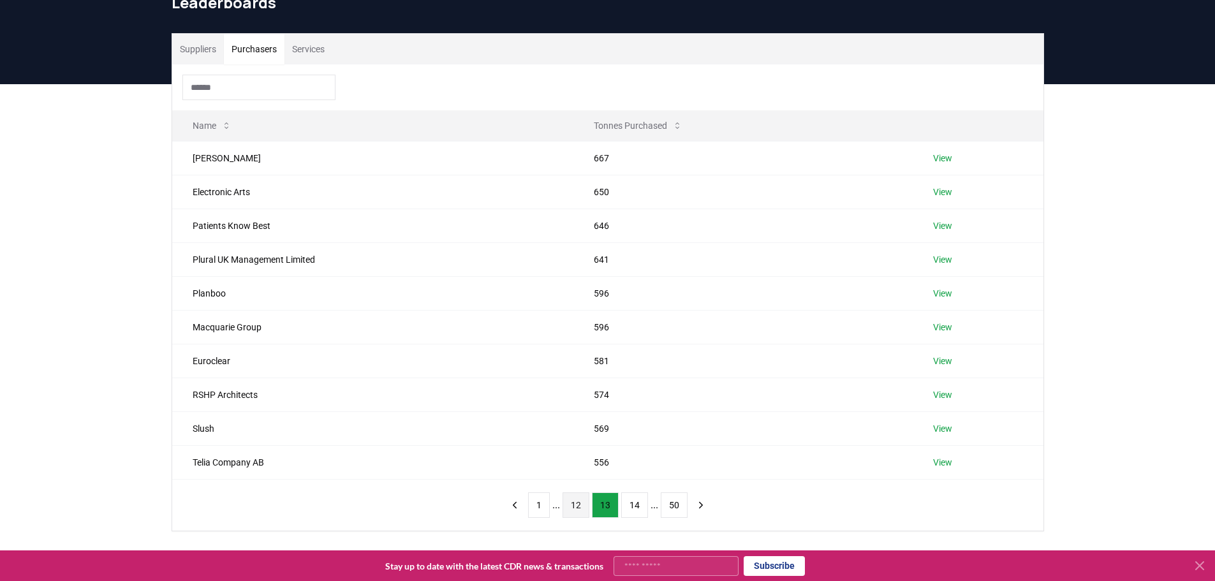
click at [581, 508] on button "12" at bounding box center [575, 505] width 27 height 26
click at [573, 500] on button "11" at bounding box center [575, 505] width 27 height 26
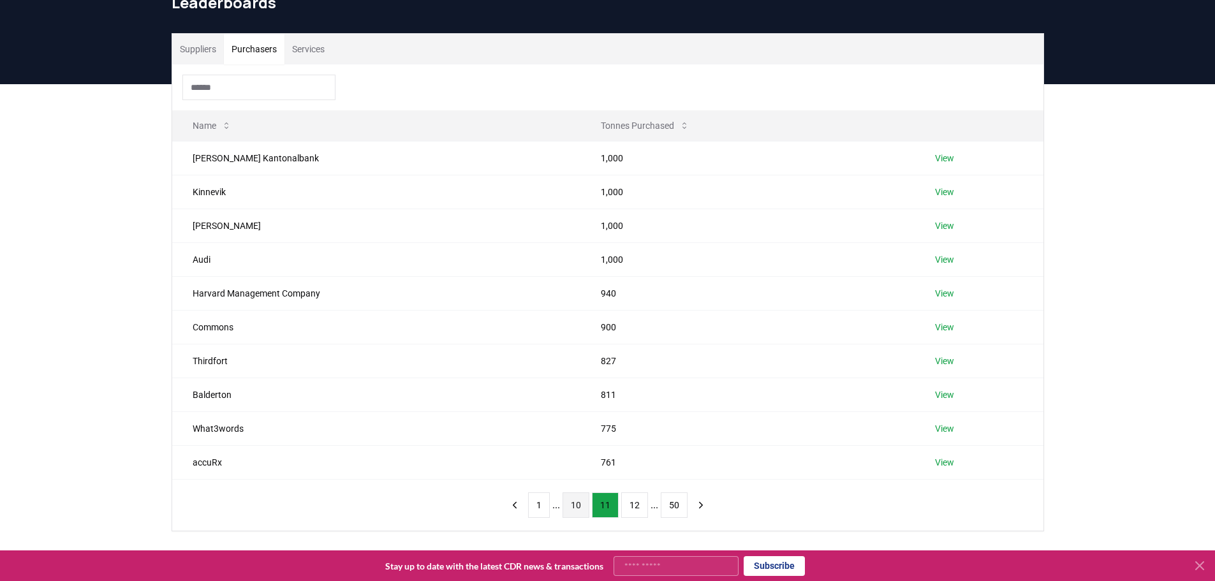
click at [576, 506] on button "10" at bounding box center [575, 505] width 27 height 26
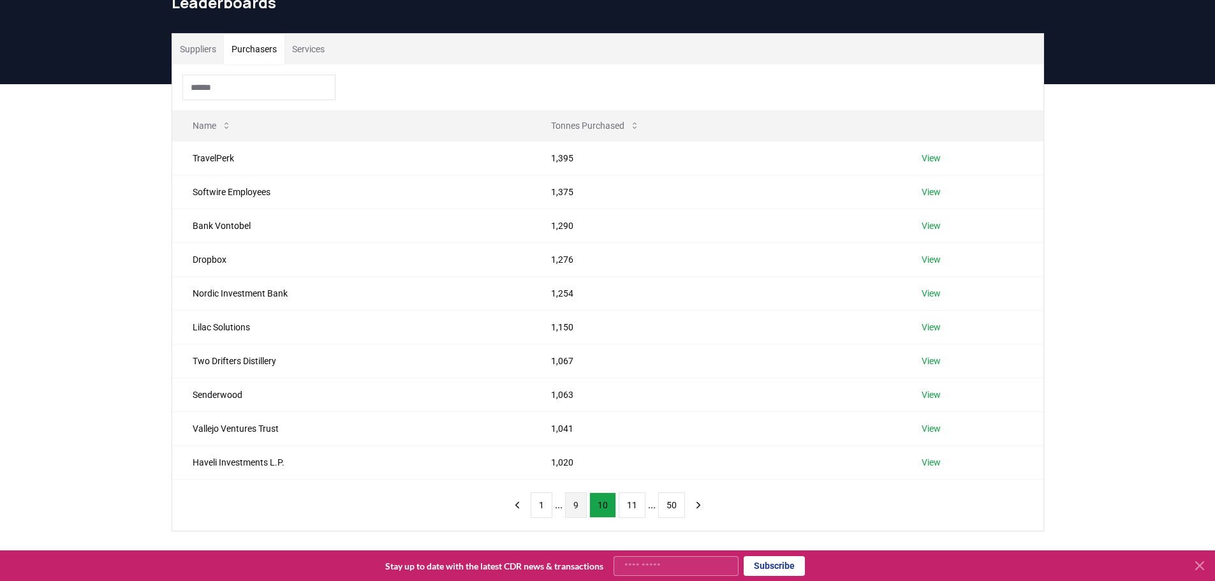
click at [578, 503] on button "9" at bounding box center [576, 505] width 22 height 26
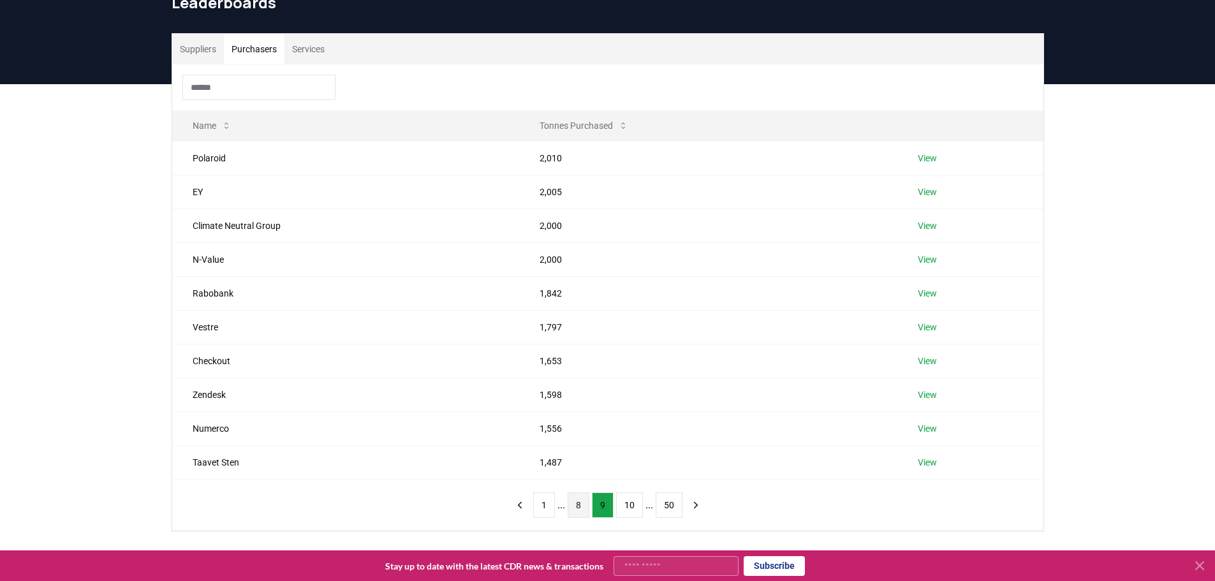
click at [578, 502] on button "8" at bounding box center [578, 505] width 22 height 26
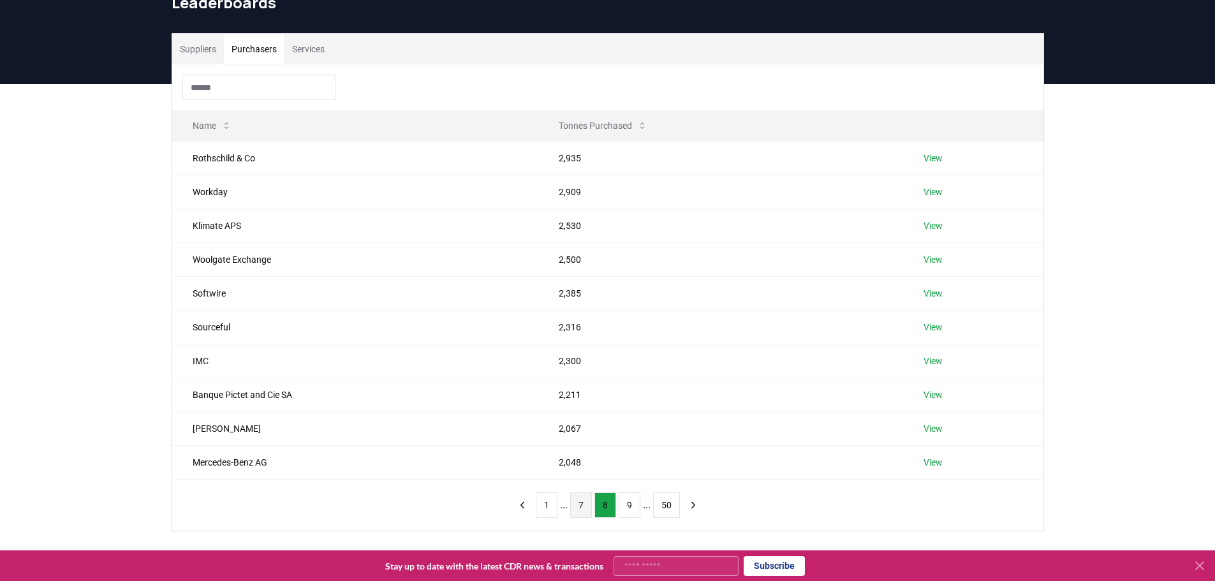
click at [578, 503] on button "7" at bounding box center [581, 505] width 22 height 26
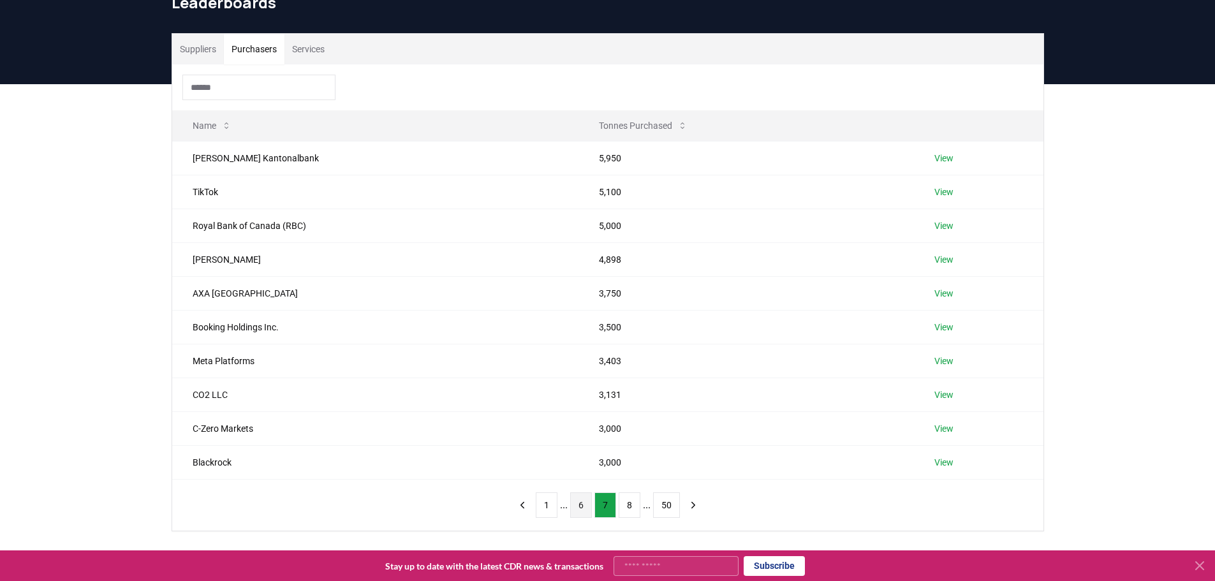
click at [576, 504] on button "6" at bounding box center [581, 505] width 22 height 26
click at [577, 508] on button "5" at bounding box center [581, 505] width 22 height 26
click at [578, 504] on button "4" at bounding box center [581, 505] width 22 height 26
click at [582, 503] on button "3" at bounding box center [581, 505] width 22 height 26
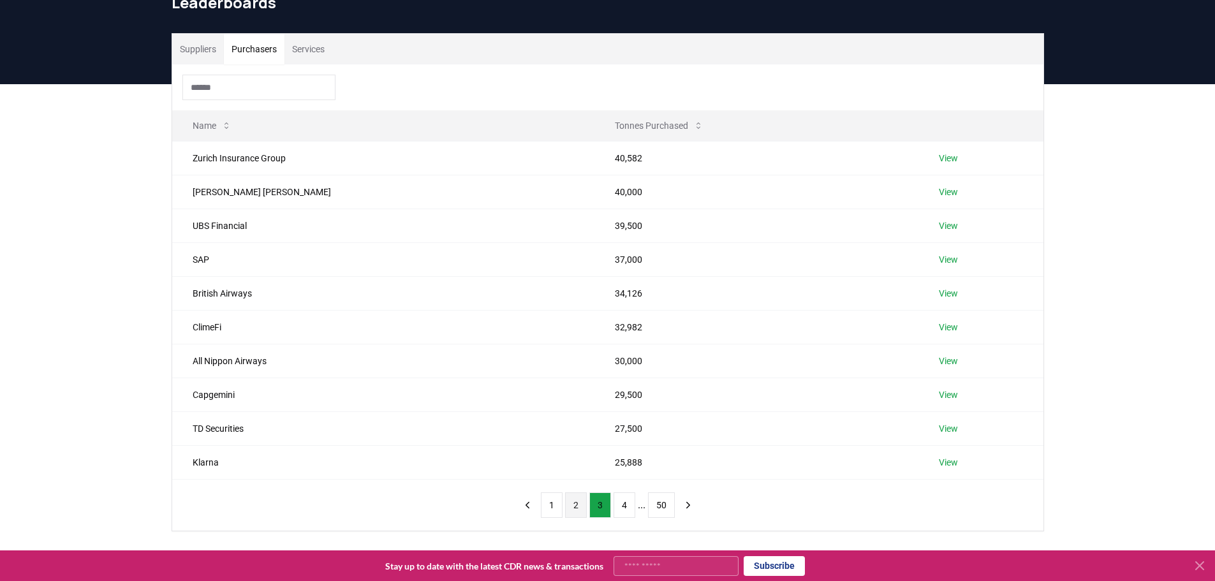
click at [577, 504] on button "2" at bounding box center [576, 505] width 22 height 26
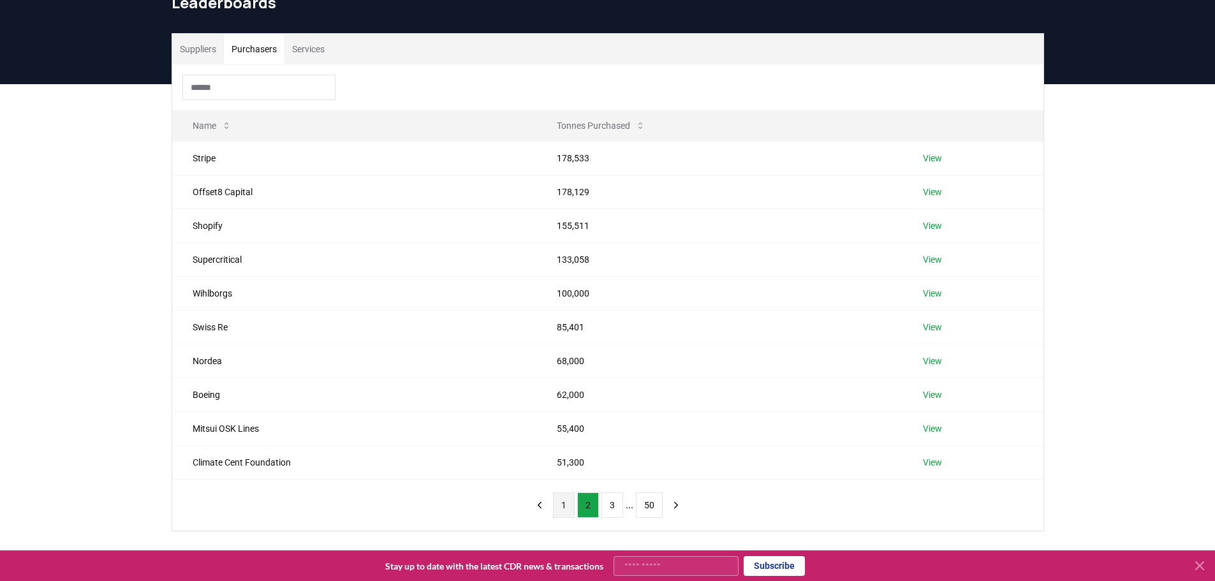
click at [567, 508] on button "1" at bounding box center [564, 505] width 22 height 26
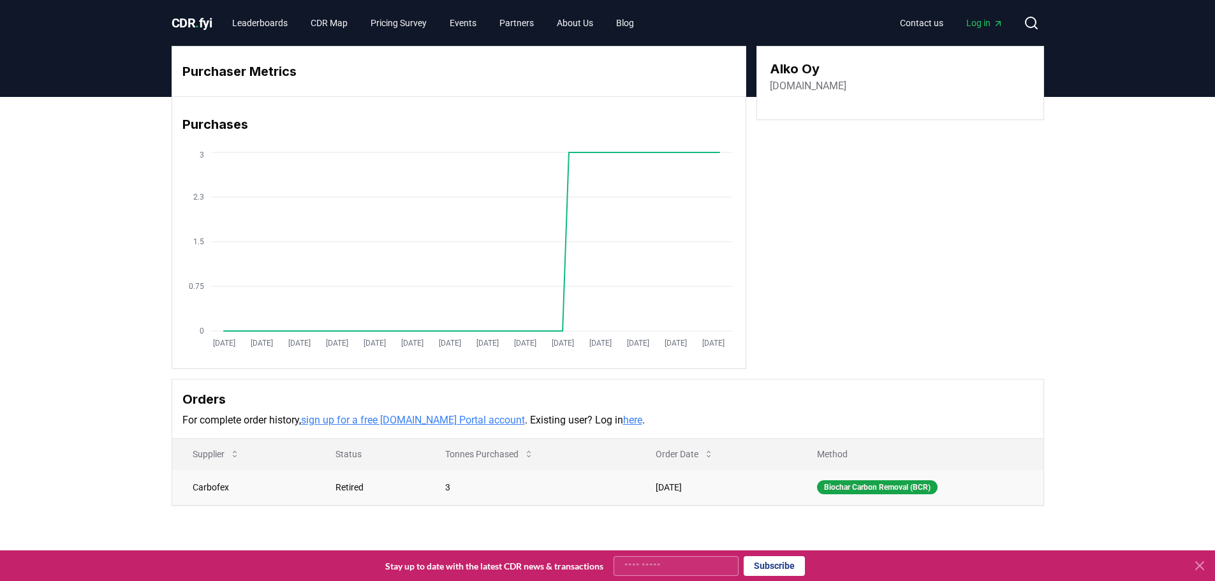
click at [668, 492] on td "Aug 28, 2023" at bounding box center [715, 486] width 161 height 35
drag, startPoint x: 708, startPoint y: 486, endPoint x: 643, endPoint y: 494, distance: 65.5
click at [643, 494] on td "Aug 28, 2023" at bounding box center [715, 486] width 161 height 35
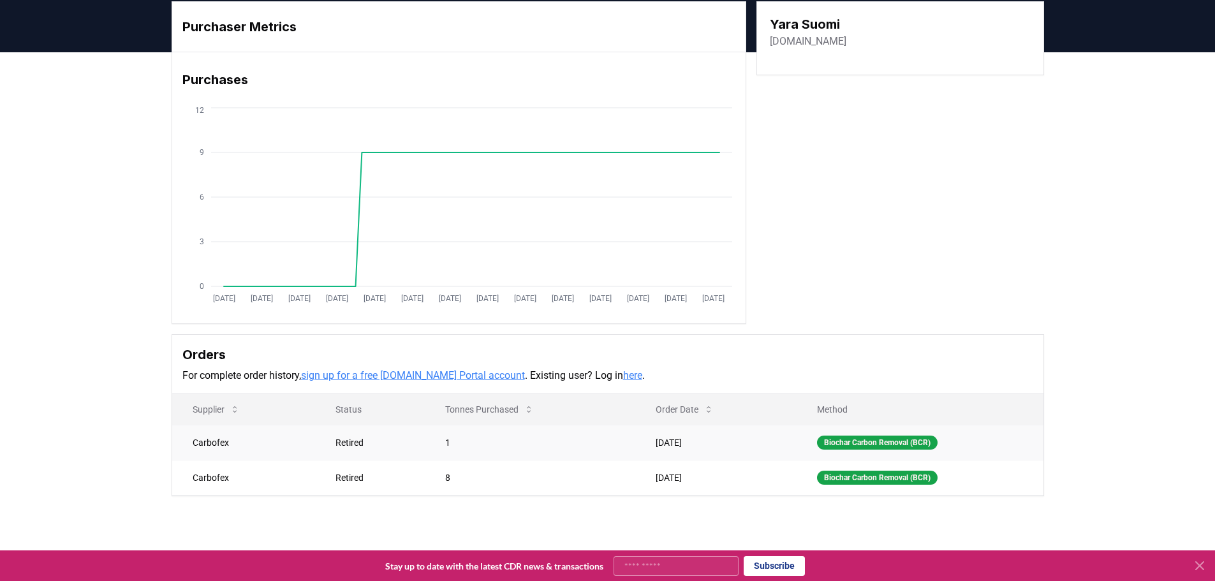
scroll to position [64, 0]
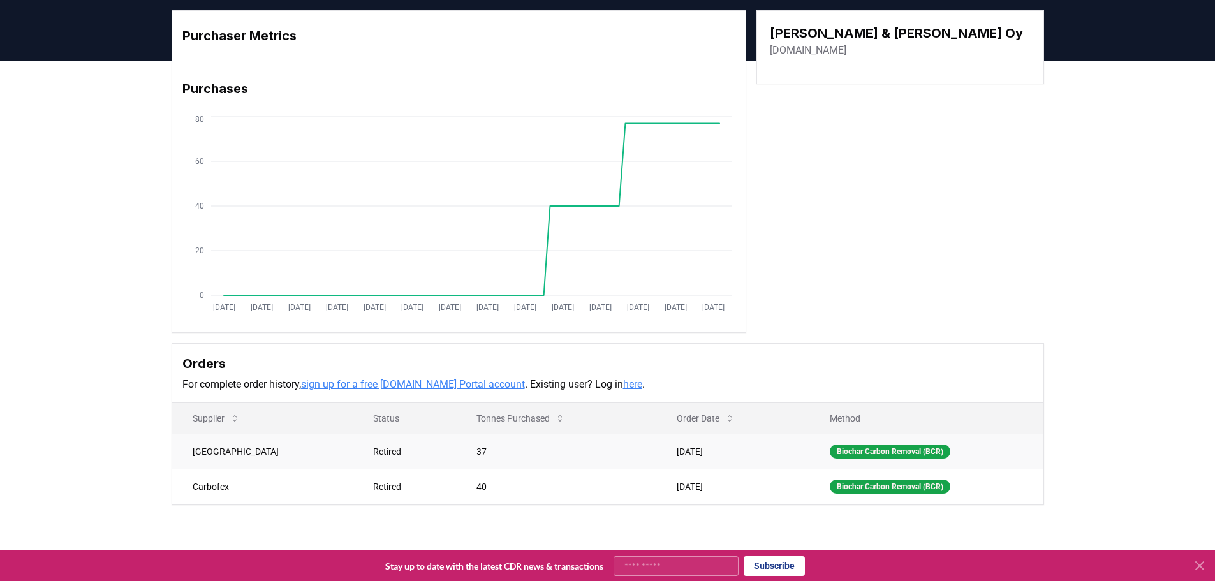
scroll to position [64, 0]
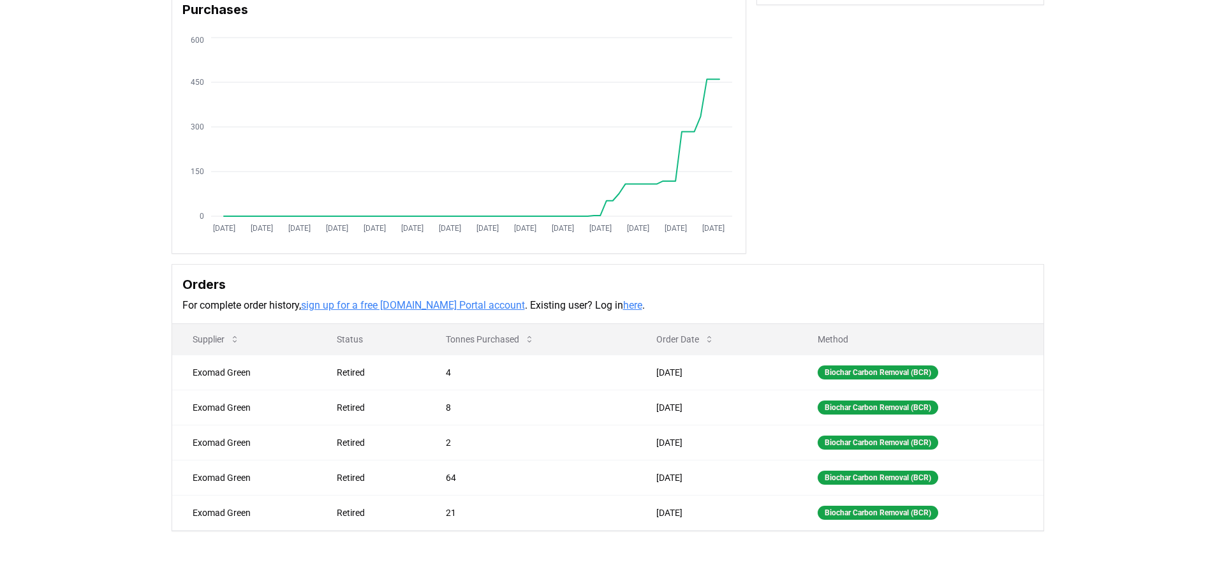
scroll to position [255, 0]
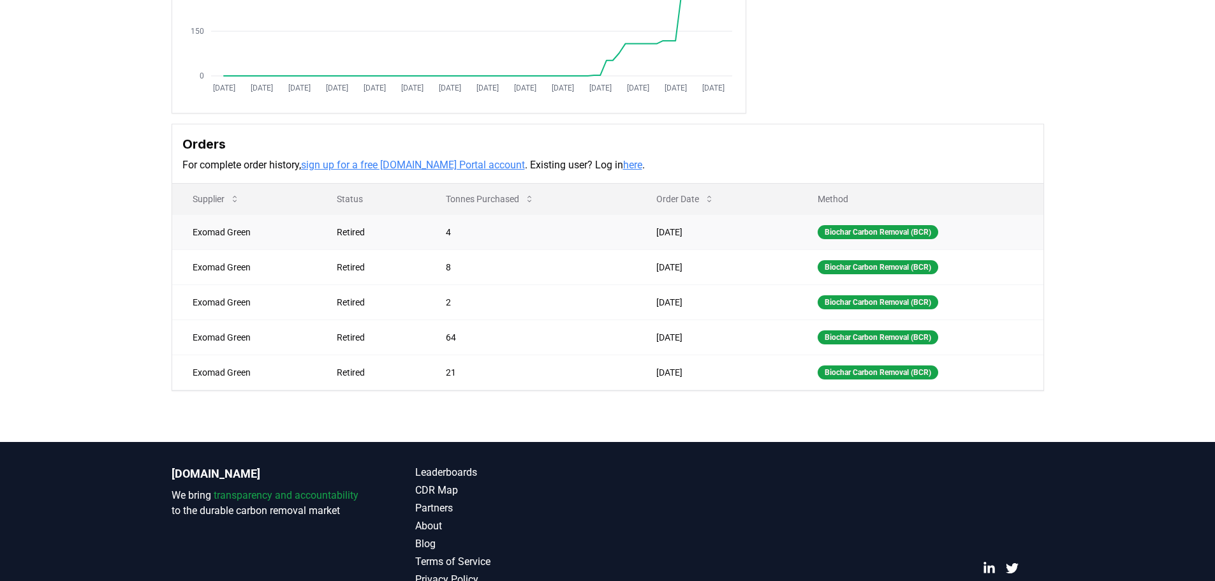
drag, startPoint x: 703, startPoint y: 231, endPoint x: 648, endPoint y: 231, distance: 54.2
click at [648, 231] on td "[DATE]" at bounding box center [716, 231] width 161 height 35
drag, startPoint x: 708, startPoint y: 268, endPoint x: 674, endPoint y: 277, distance: 35.1
click at [666, 266] on td "[DATE]" at bounding box center [716, 266] width 161 height 35
drag, startPoint x: 696, startPoint y: 295, endPoint x: 675, endPoint y: 323, distance: 35.1
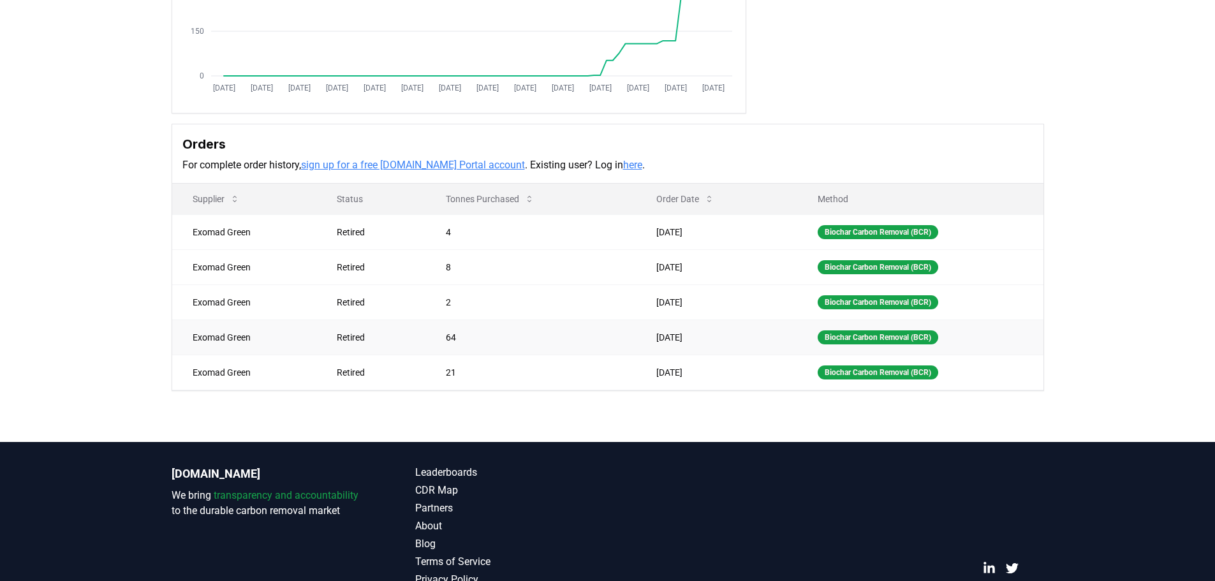
click at [662, 306] on td "[DATE]" at bounding box center [716, 301] width 161 height 35
drag, startPoint x: 689, startPoint y: 333, endPoint x: 701, endPoint y: 356, distance: 25.7
click at [671, 337] on td "Jun 03, 2025" at bounding box center [716, 336] width 161 height 35
drag, startPoint x: 688, startPoint y: 377, endPoint x: 649, endPoint y: 376, distance: 38.9
click at [649, 376] on td "Jun 03, 2025" at bounding box center [716, 372] width 161 height 35
